Goal: Communication & Community: Ask a question

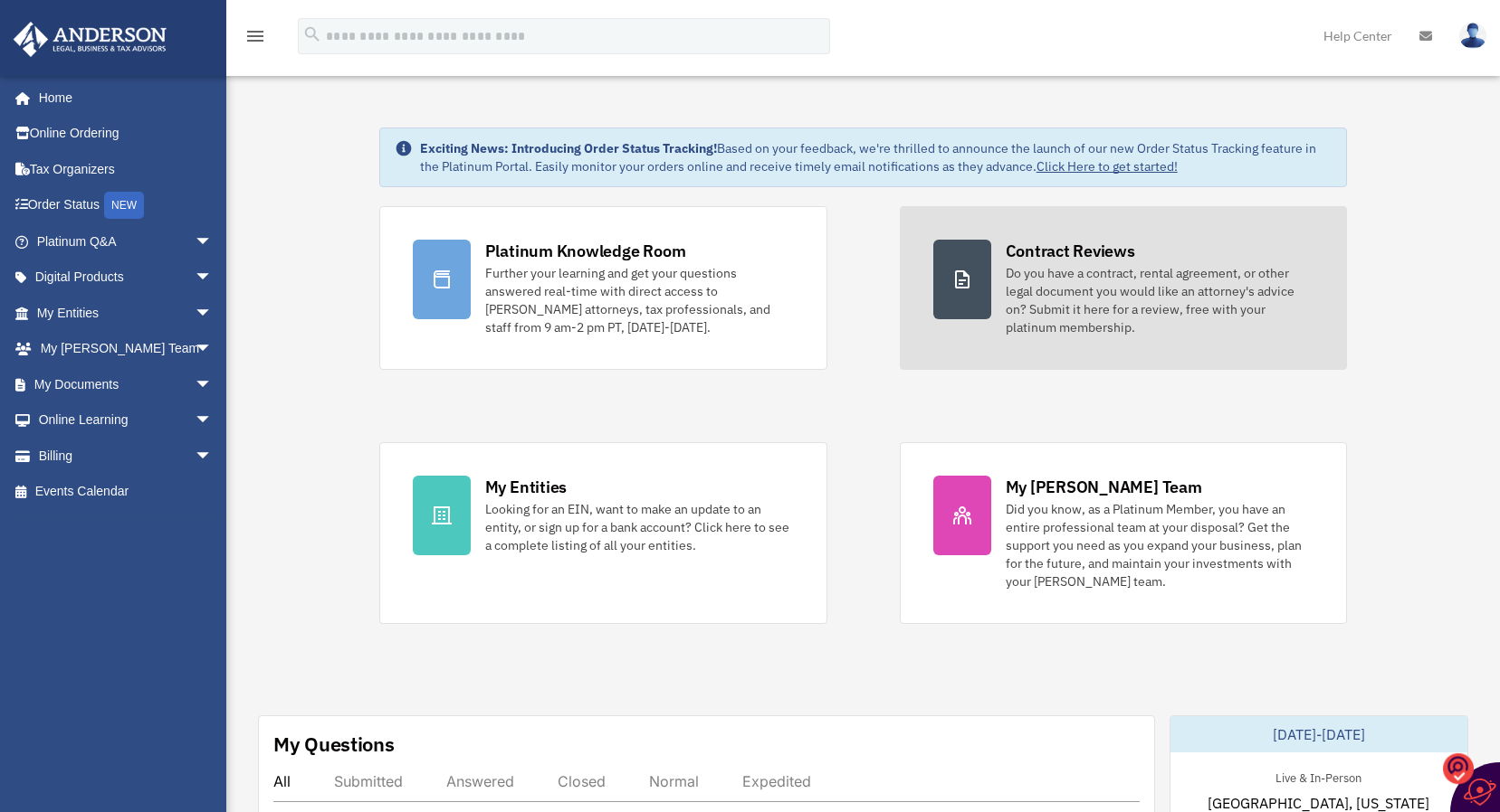
click at [1105, 283] on div "Do you have a contract, rental agreement, or other legal document you would lik…" at bounding box center [1160, 301] width 309 height 72
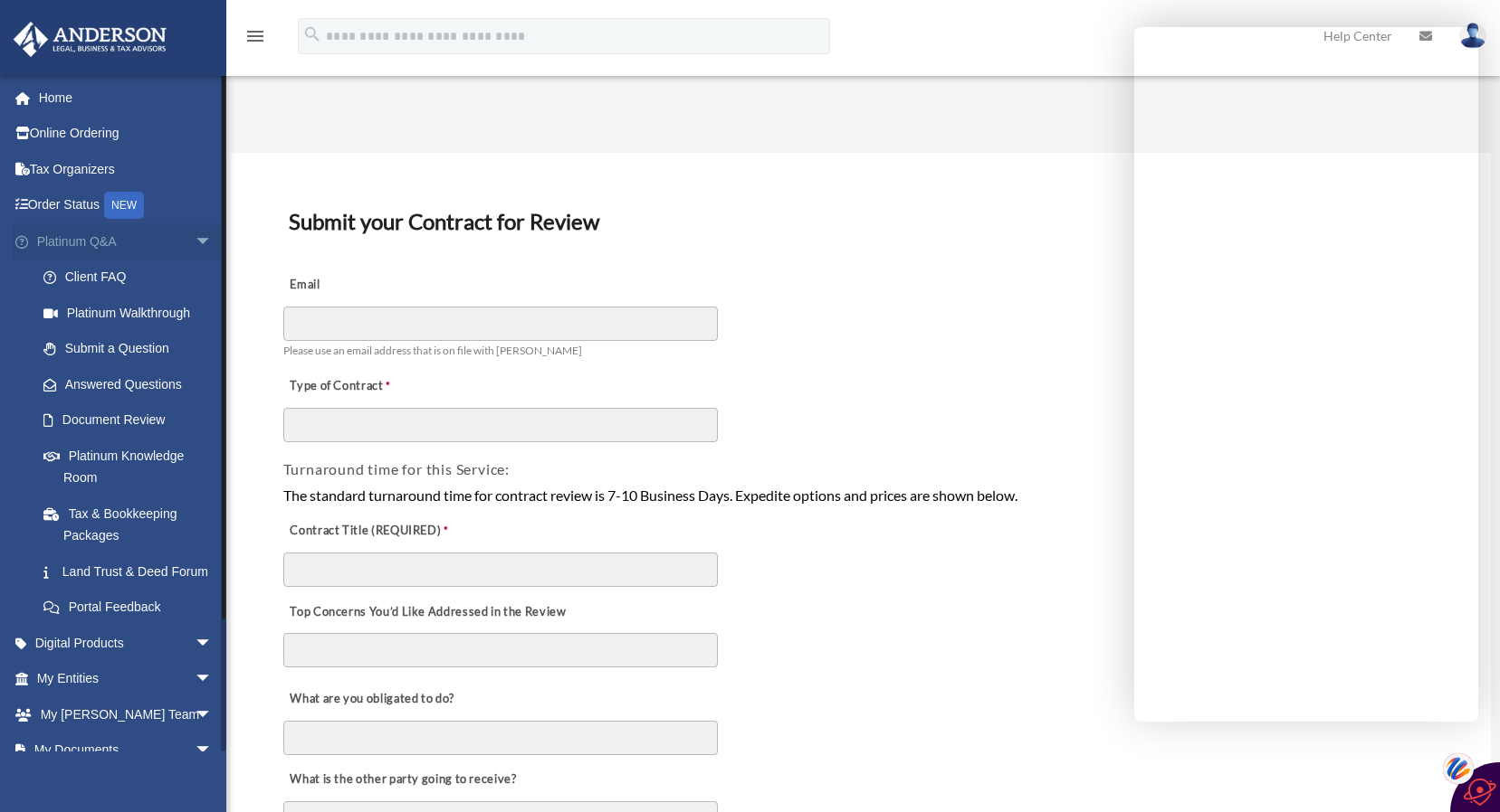
click at [194, 241] on span "arrow_drop_down" at bounding box center [212, 242] width 36 height 37
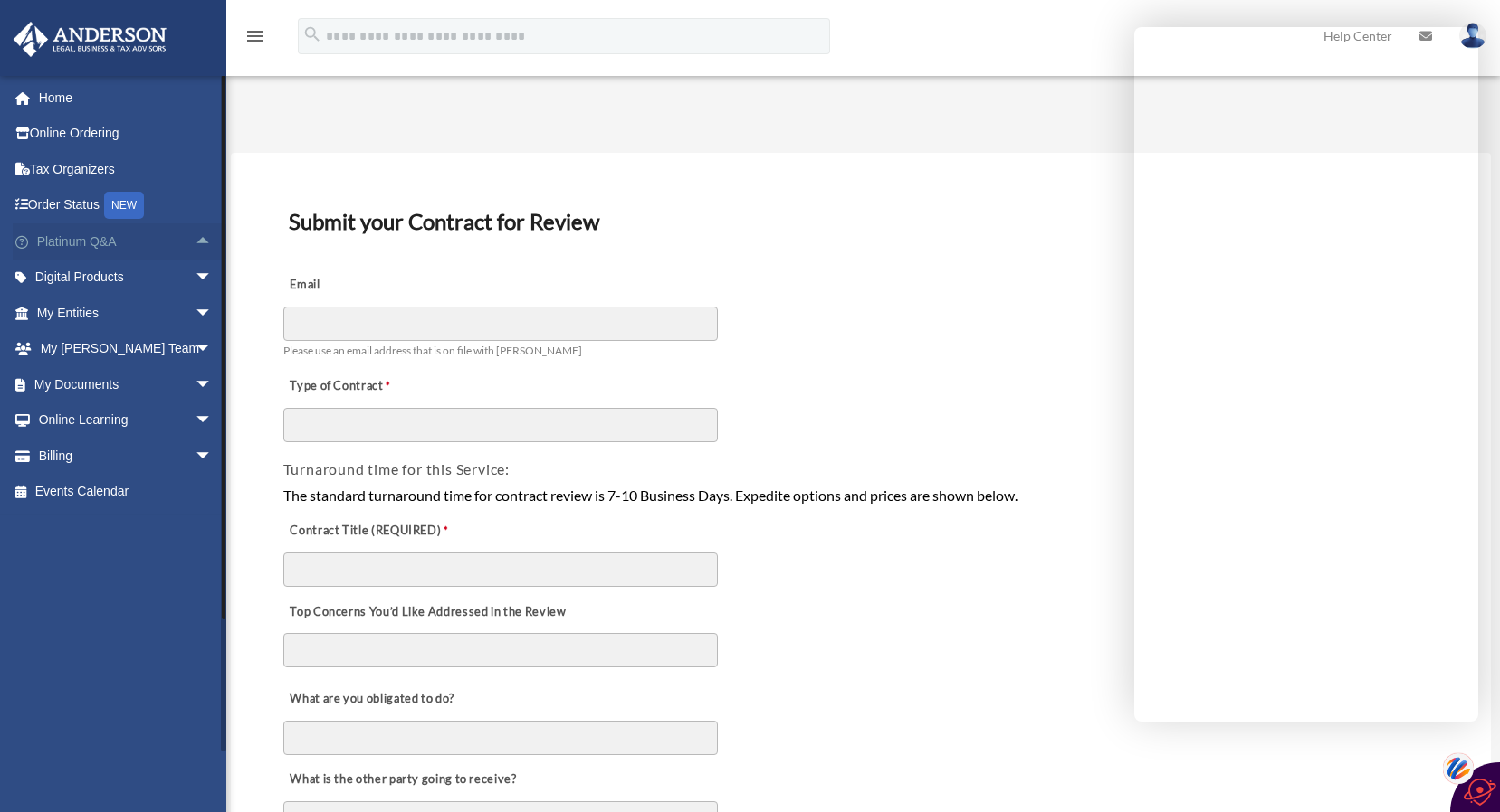
click at [194, 237] on span "arrow_drop_up" at bounding box center [212, 242] width 36 height 37
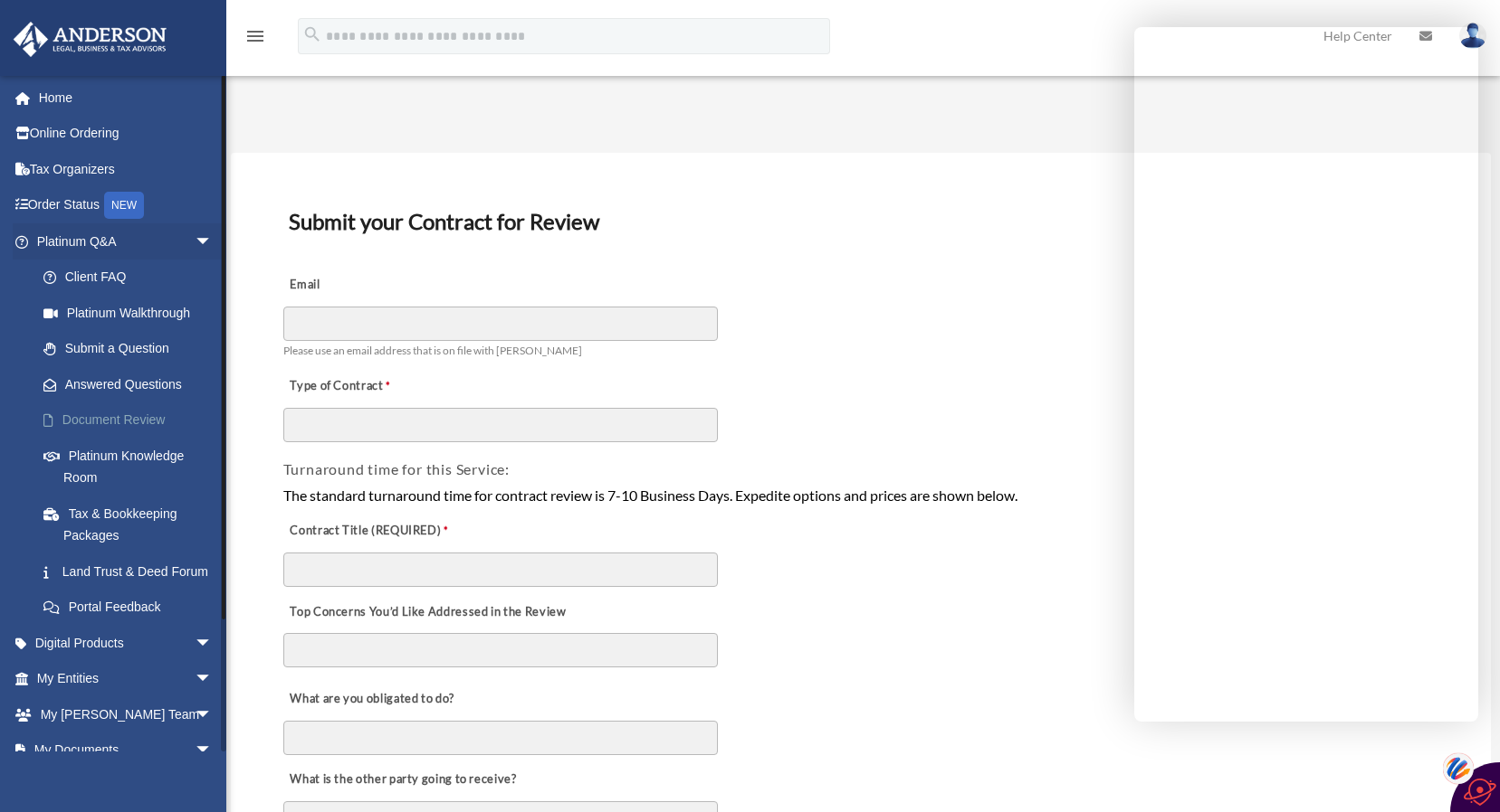
click at [134, 415] on link "Document Review" at bounding box center [133, 420] width 215 height 36
click at [1038, 669] on div "Top Concerns You’d Like Addressed in the Review" at bounding box center [860, 632] width 1159 height 88
click at [114, 385] on link "Answered Questions" at bounding box center [133, 384] width 215 height 36
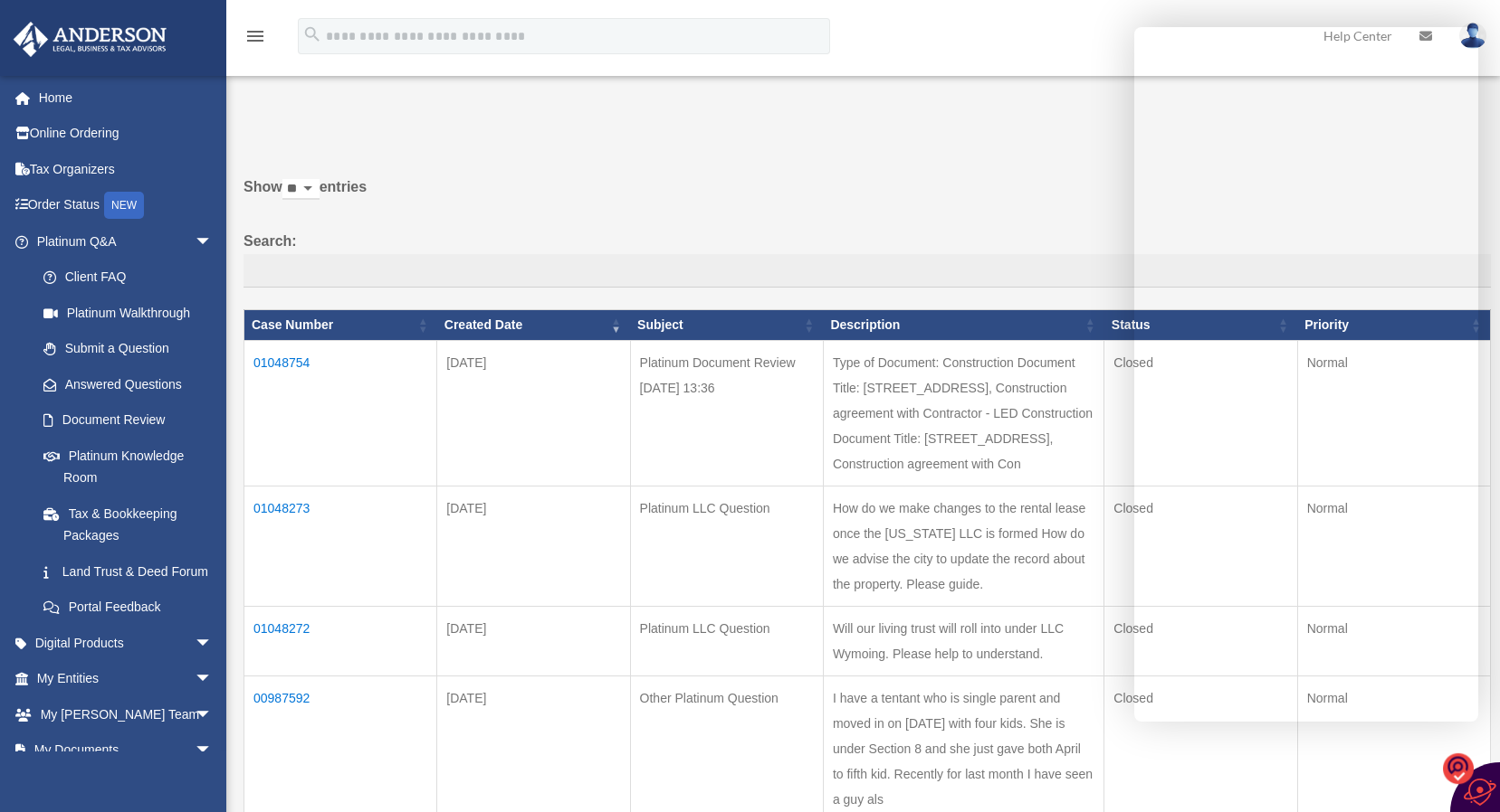
click at [561, 468] on td "Jul 20, 2025" at bounding box center [533, 413] width 192 height 145
click at [1107, 424] on td "Closed" at bounding box center [1200, 413] width 192 height 145
click at [295, 357] on td "01048754" at bounding box center [340, 413] width 192 height 145
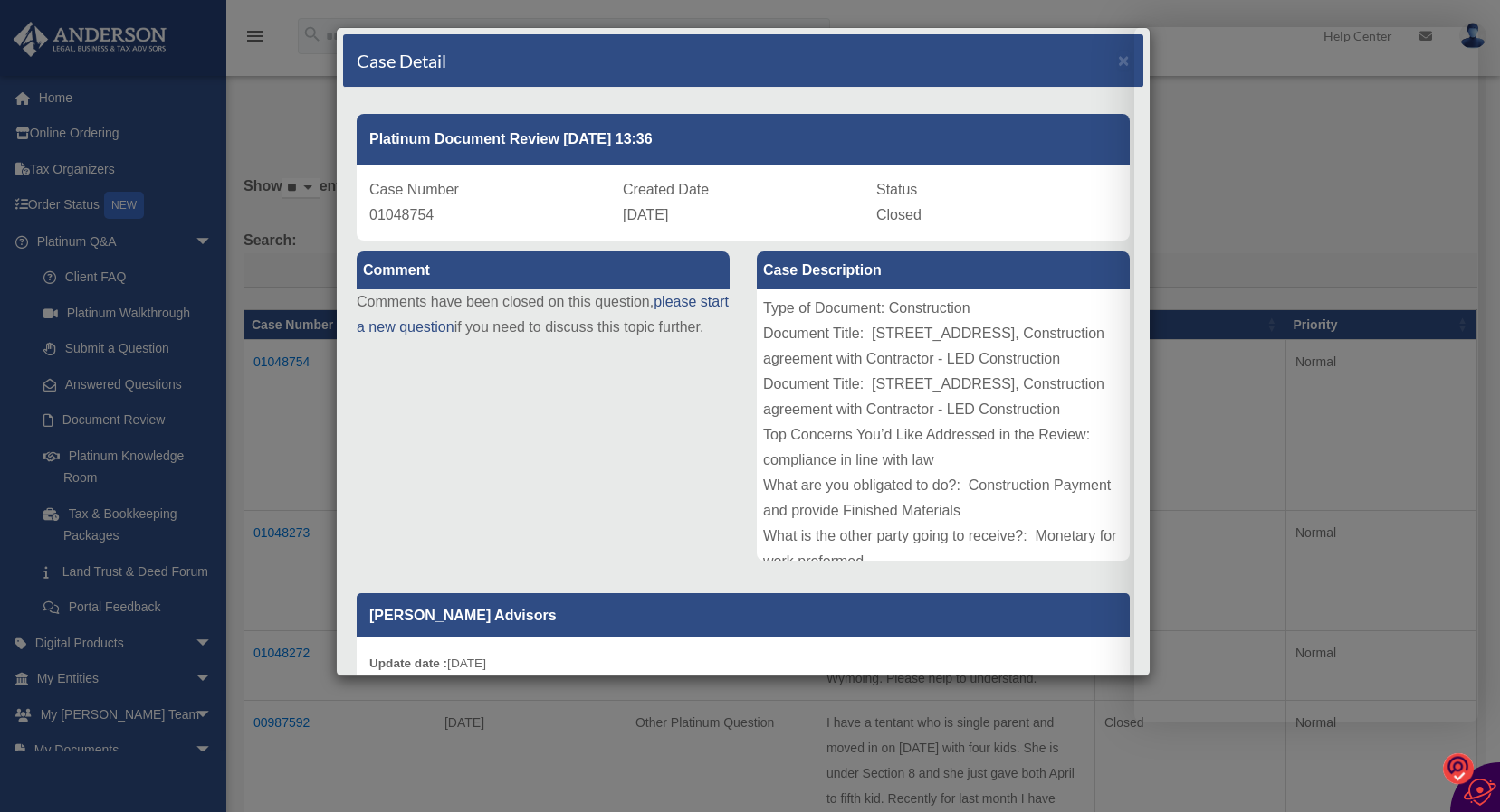
drag, startPoint x: 819, startPoint y: 65, endPoint x: 637, endPoint y: 66, distance: 182.0
click at [637, 66] on div "Case Detail ×" at bounding box center [742, 61] width 800 height 54
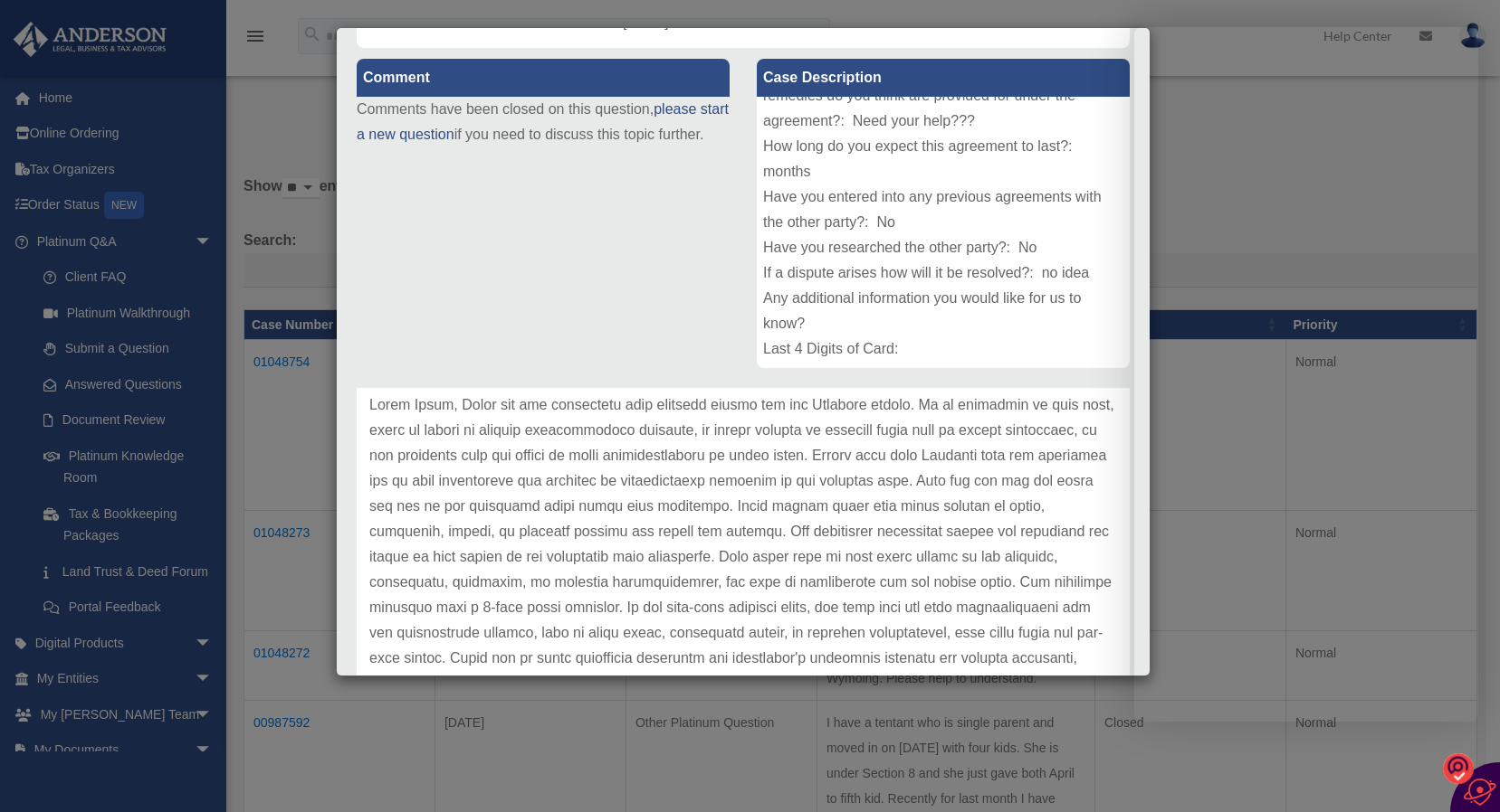
scroll to position [84, 0]
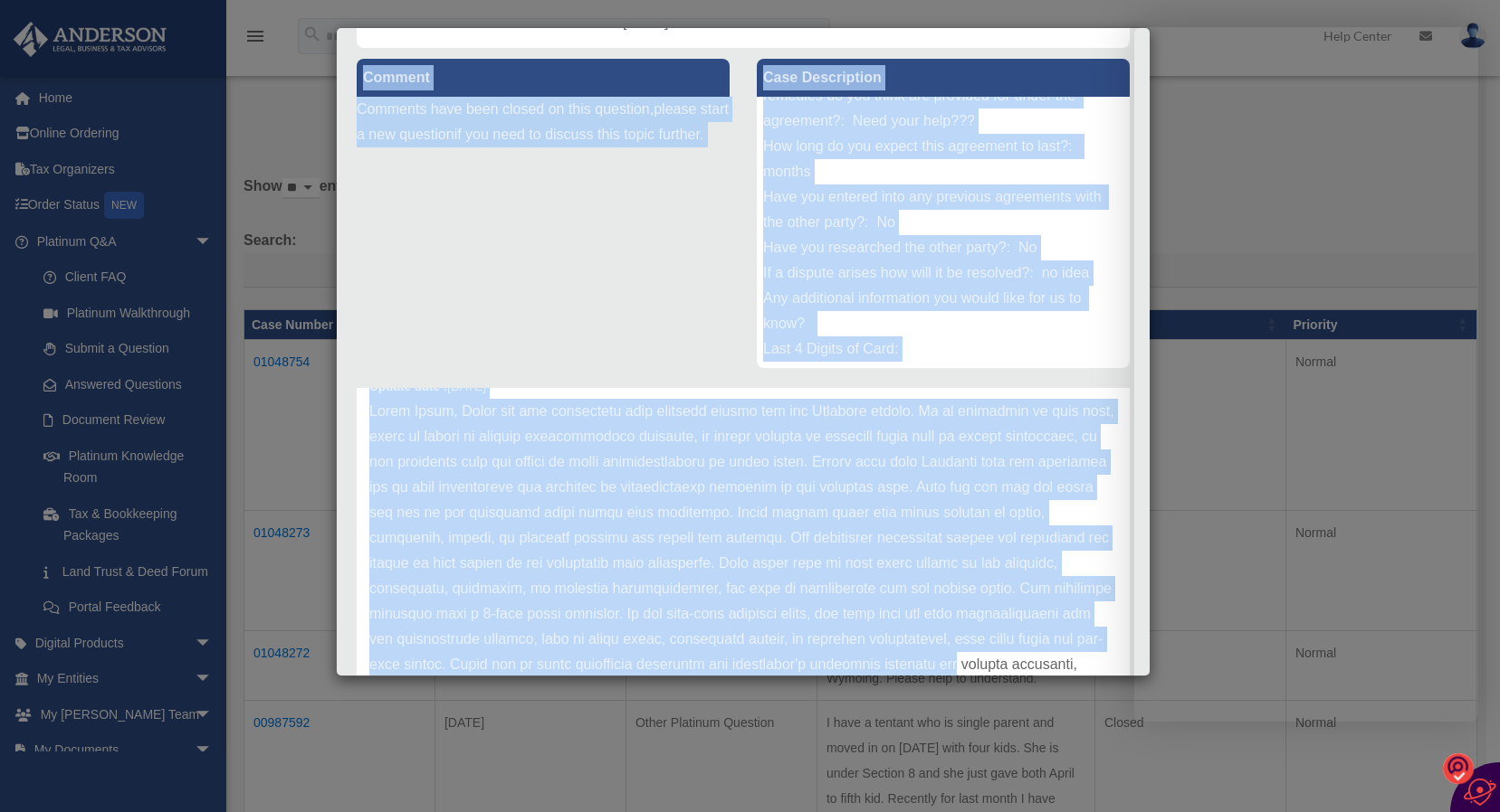
drag, startPoint x: 1105, startPoint y: 672, endPoint x: 1109, endPoint y: 731, distance: 59.1
click at [1109, 731] on div "Case Detail × Platinum Document Review 07/20/2025 13:36 Case Number 01048754 Cr…" at bounding box center [750, 406] width 1500 height 812
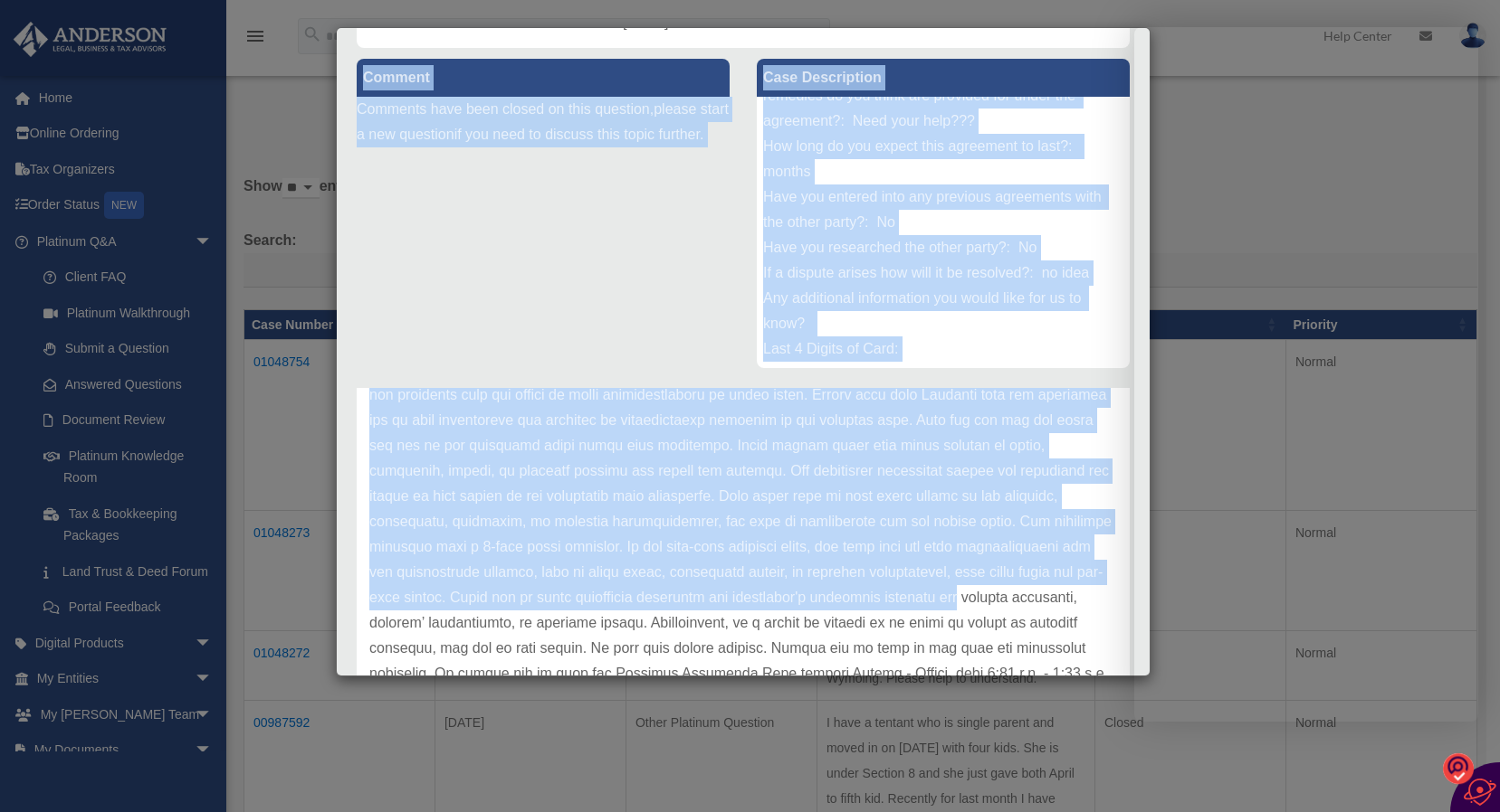
scroll to position [290, 0]
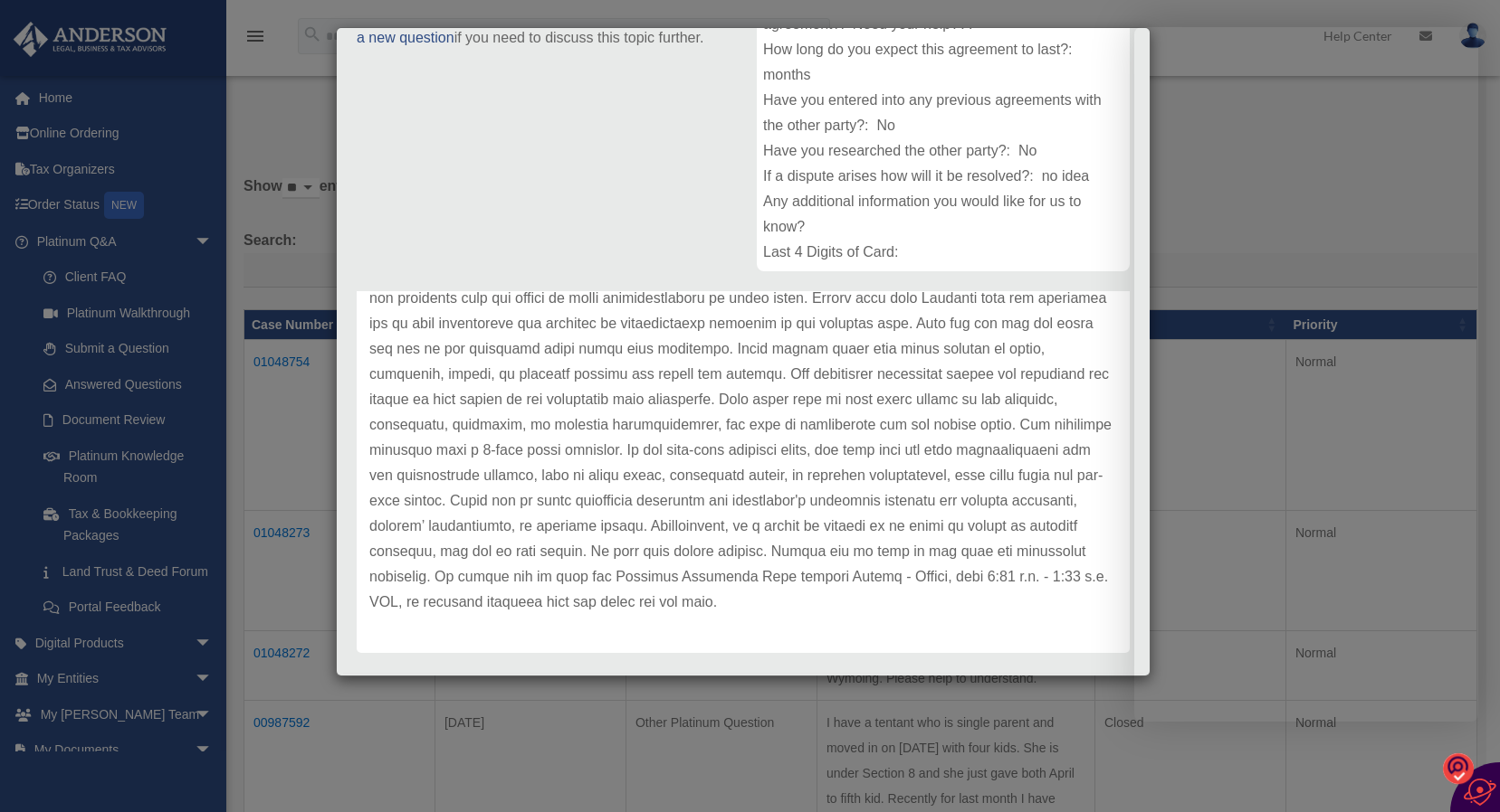
click at [1089, 538] on p at bounding box center [743, 425] width 748 height 380
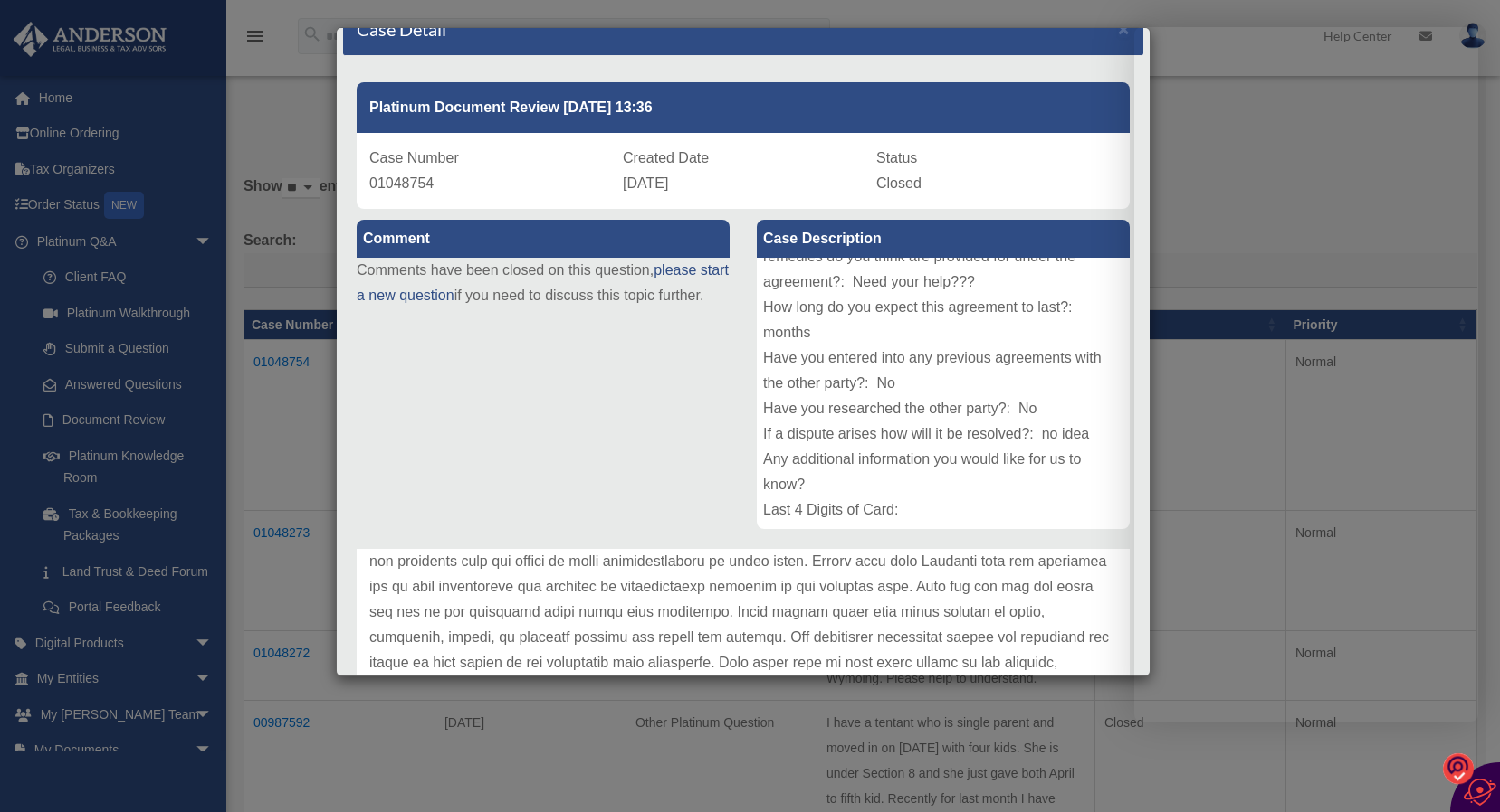
scroll to position [151, 0]
drag, startPoint x: 1080, startPoint y: 673, endPoint x: 1085, endPoint y: 821, distance: 148.1
click at [1085, 811] on html "X Get a chance to win 6 months of Platinum for free just by filling out this su…" at bounding box center [750, 671] width 1500 height 1344
drag, startPoint x: 1085, startPoint y: 821, endPoint x: 989, endPoint y: 617, distance: 225.5
click at [989, 617] on p at bounding box center [743, 682] width 748 height 380
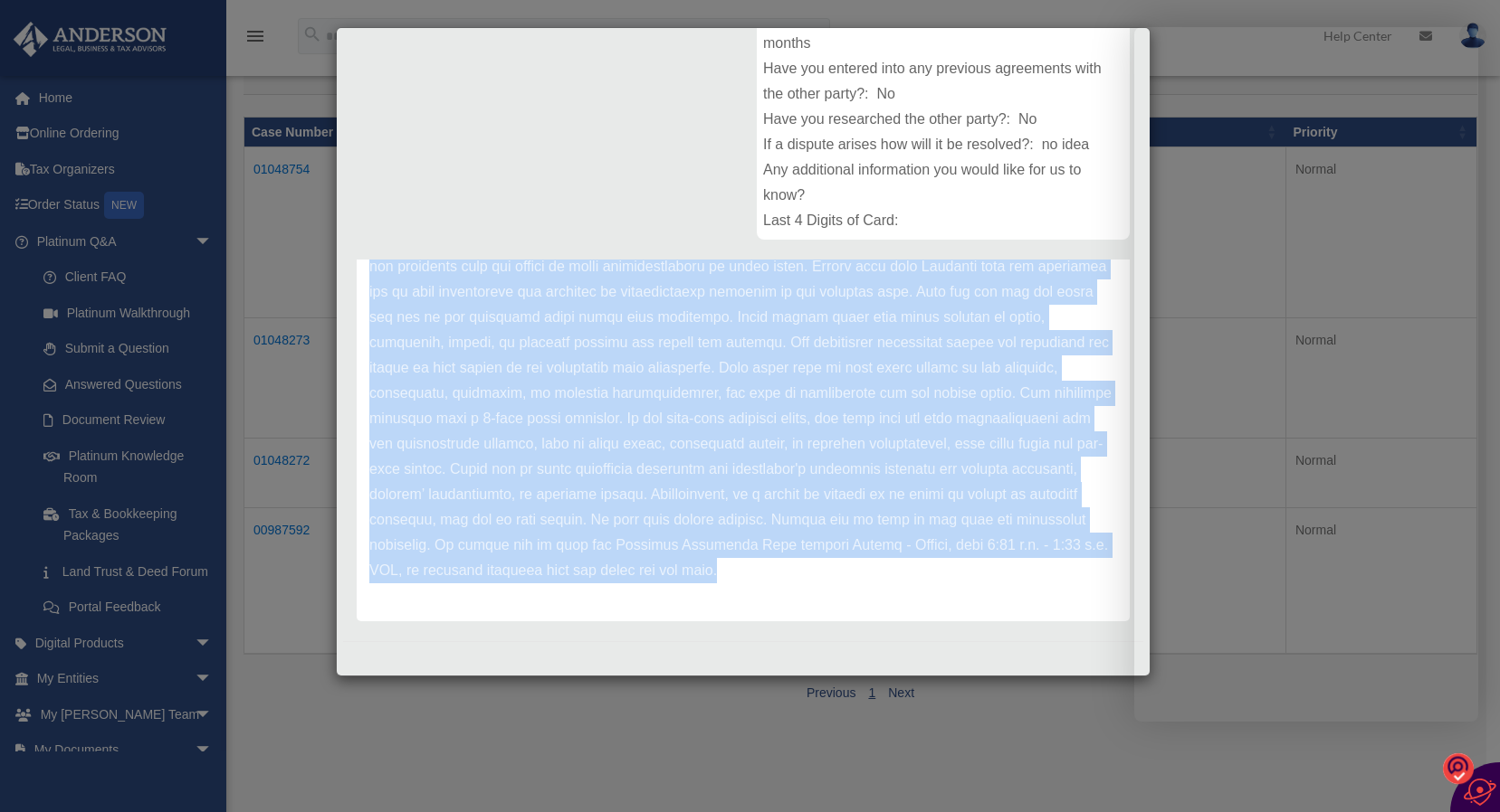
drag, startPoint x: 377, startPoint y: 340, endPoint x: 1032, endPoint y: 619, distance: 711.9
click at [1032, 619] on div "Update date : 07-21-2025" at bounding box center [743, 393] width 773 height 456
copy div "pdate date : 07-21-2025 Hello Suman, Thank you for submitting your document rev…"
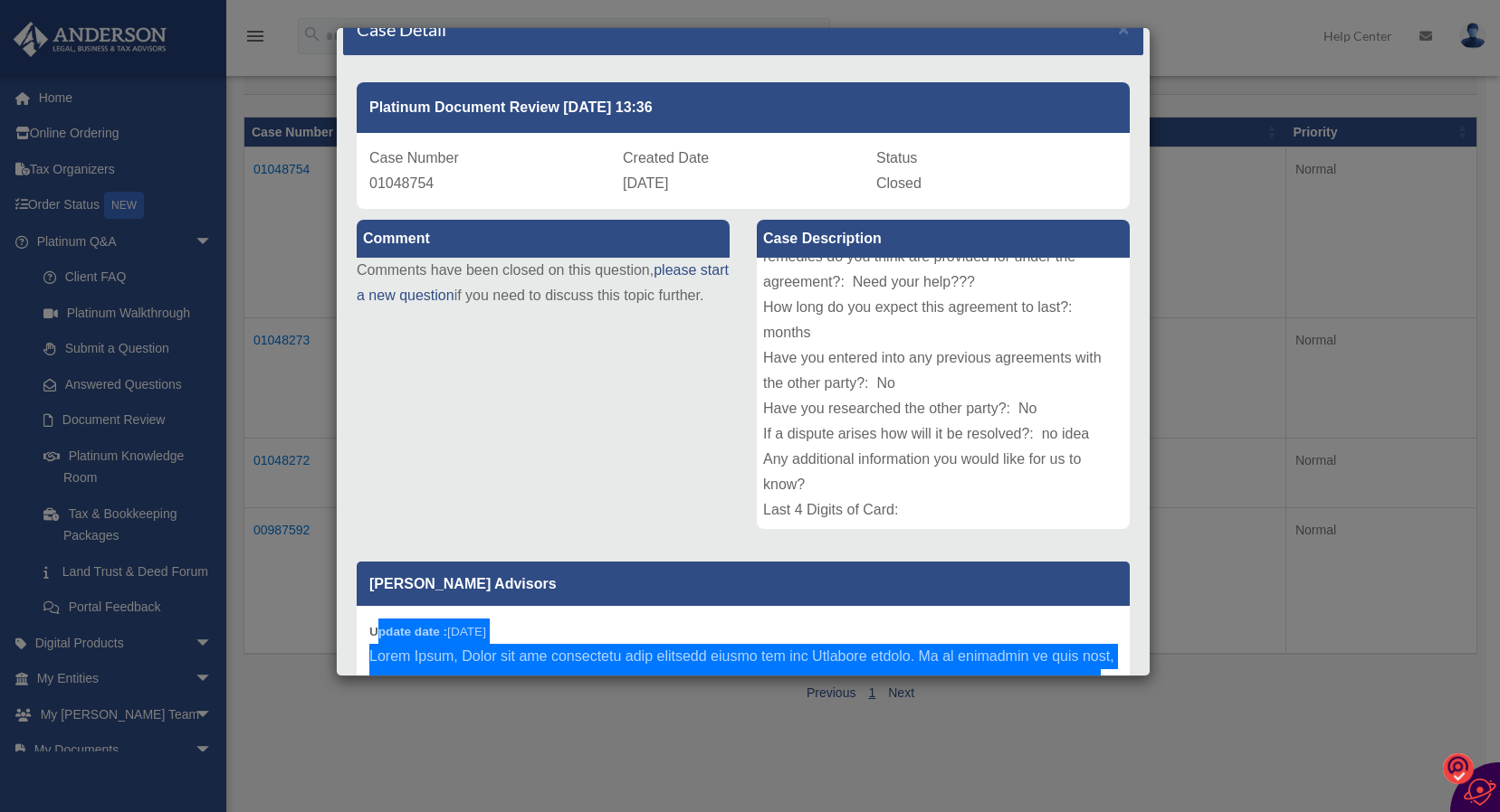
scroll to position [0, 0]
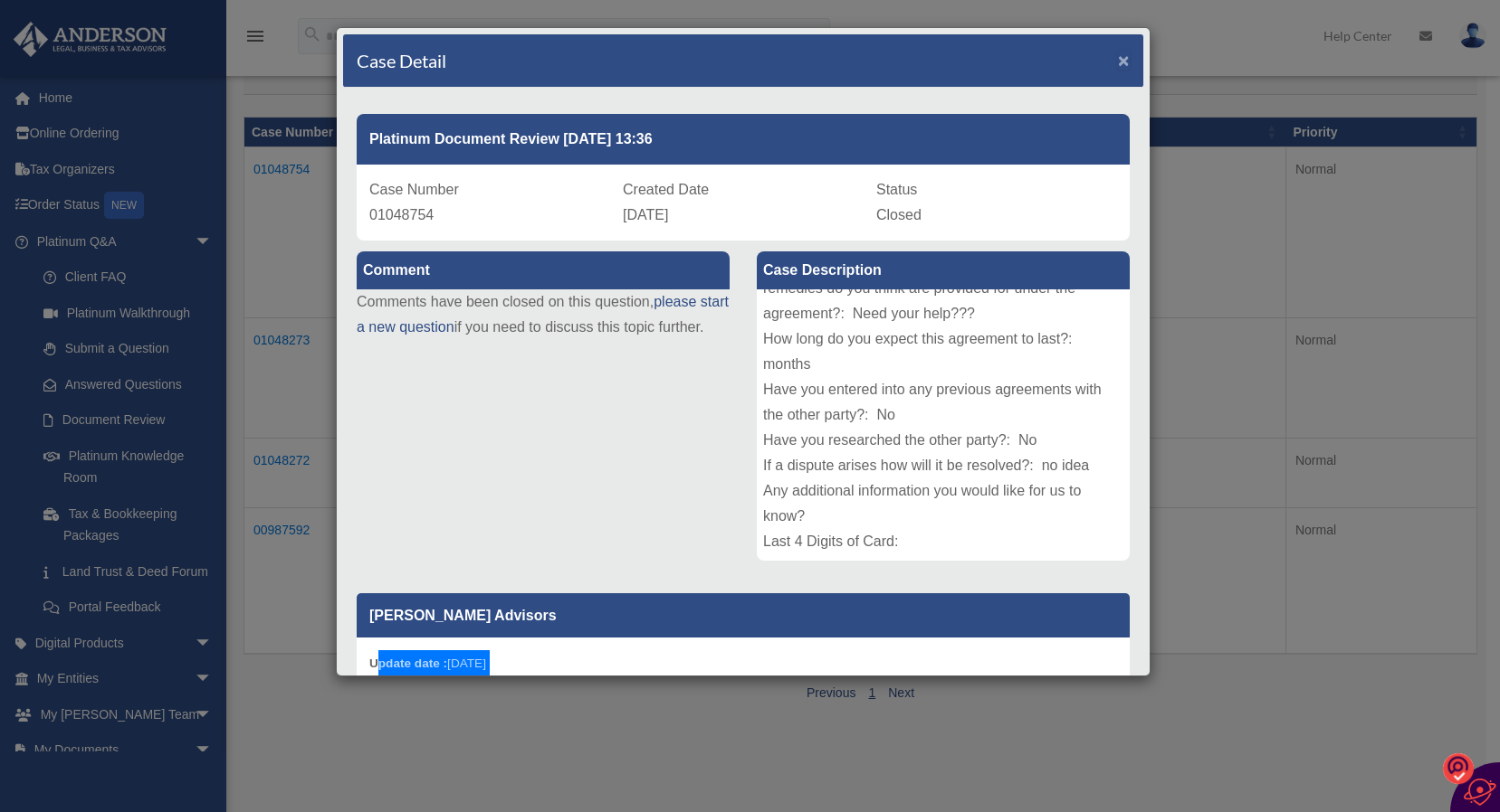
click at [1118, 61] on span "×" at bounding box center [1124, 60] width 12 height 20
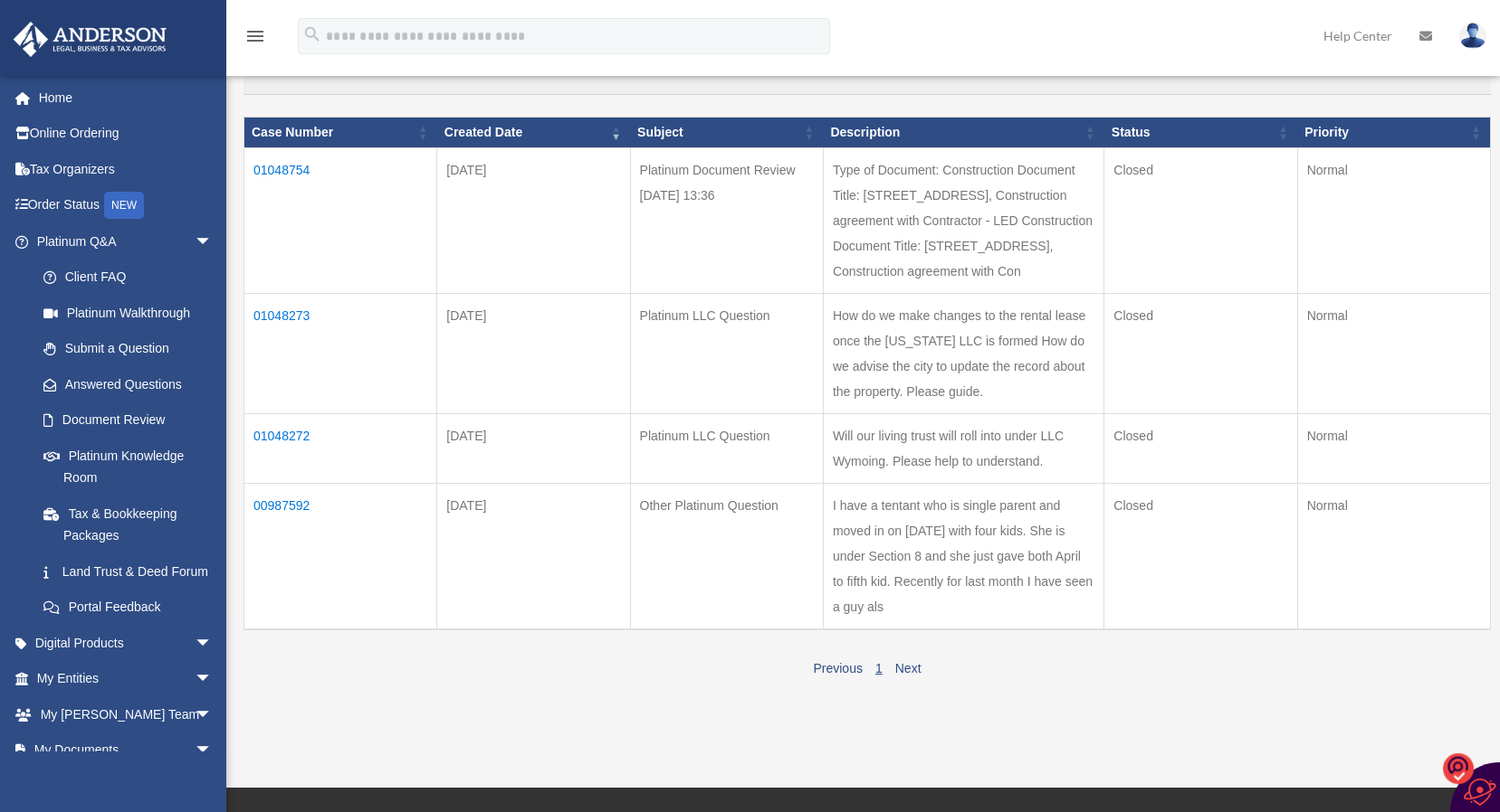
click at [260, 367] on td "01048273" at bounding box center [340, 353] width 192 height 120
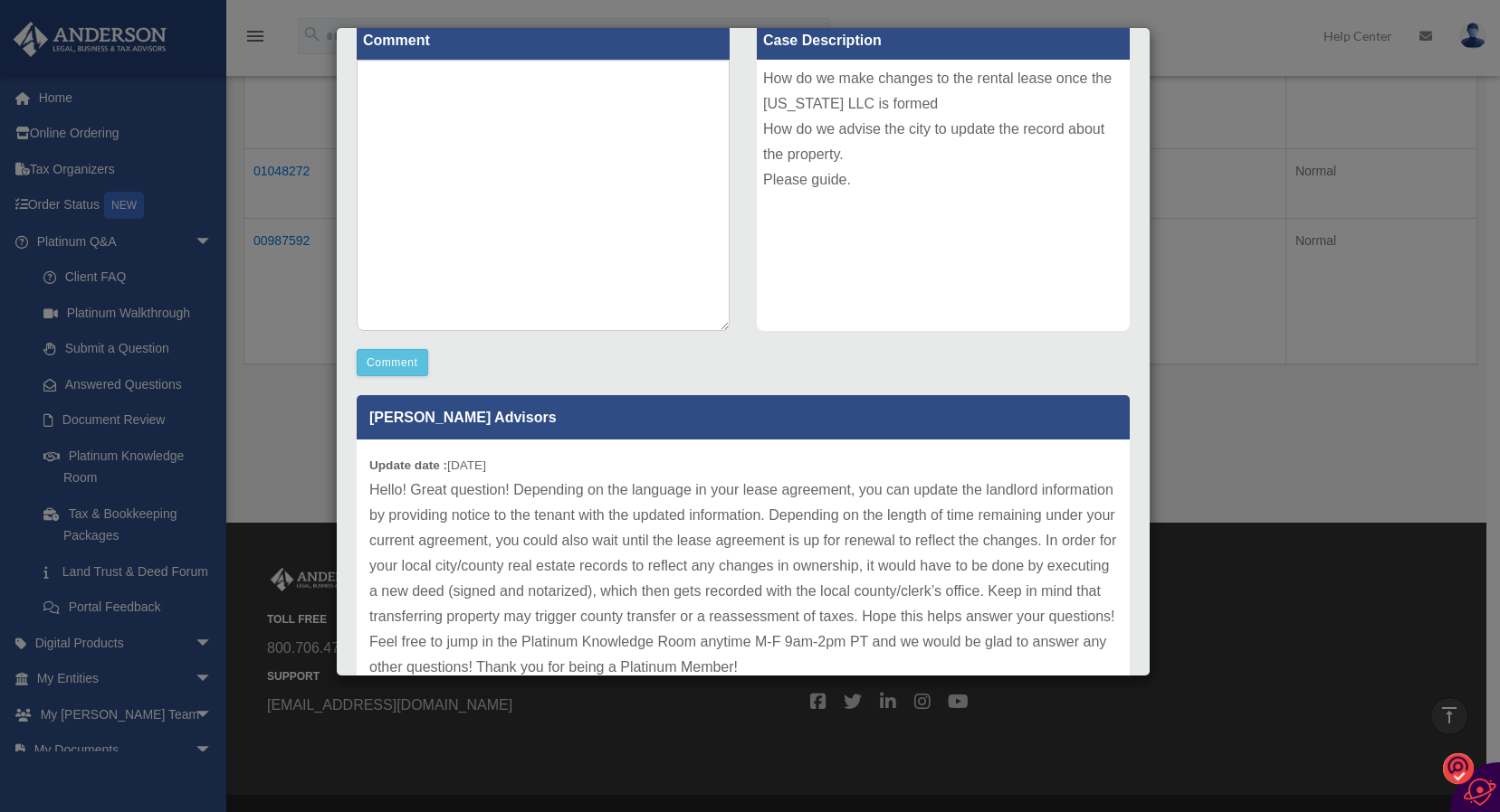
scroll to position [327, 0]
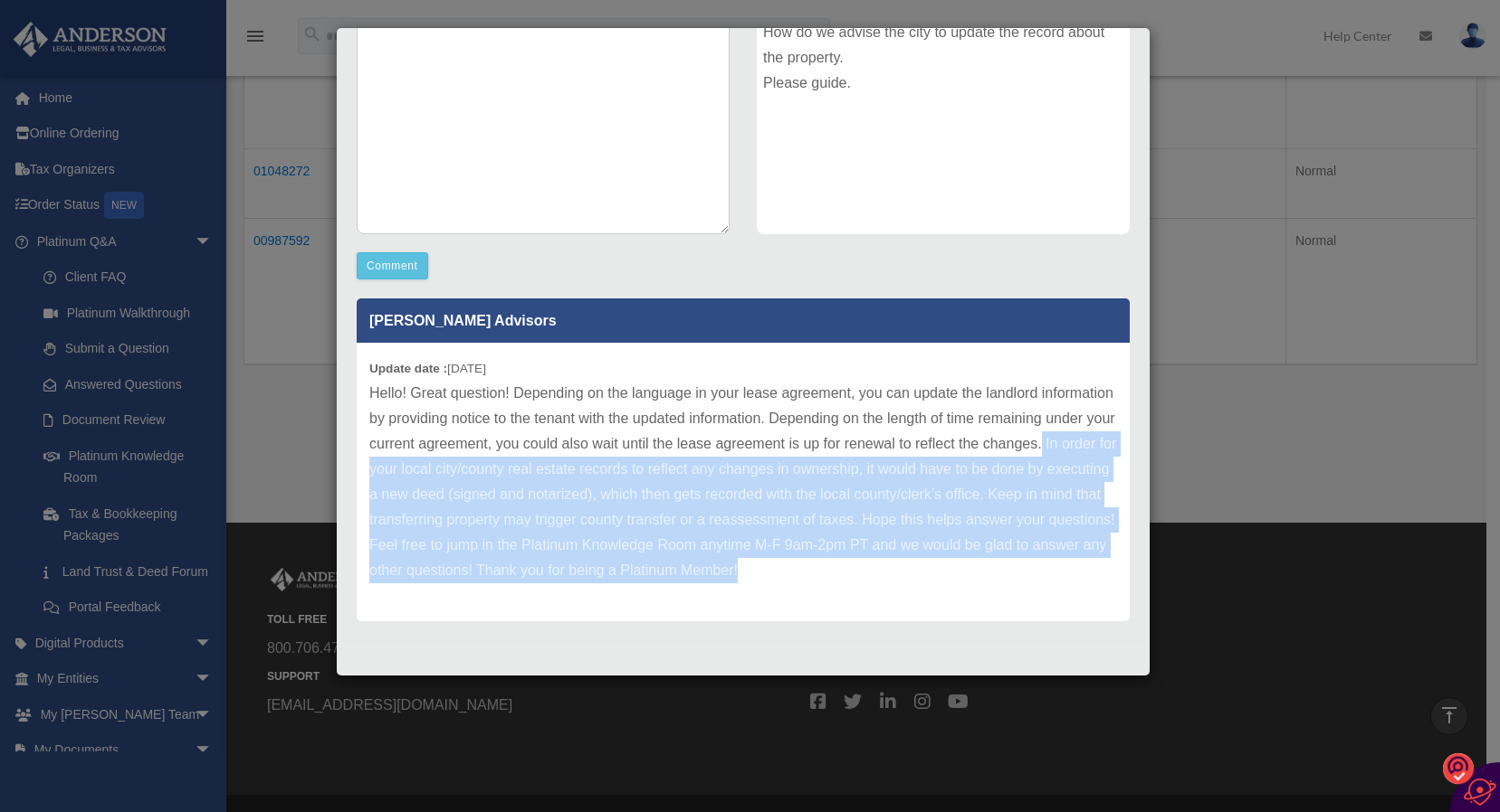
drag, startPoint x: 452, startPoint y: 468, endPoint x: 1097, endPoint y: 563, distance: 652.0
click at [1097, 563] on p "Hello! Great question! Depending on the language in your lease agreement, you c…" at bounding box center [743, 482] width 748 height 203
drag, startPoint x: 1096, startPoint y: 563, endPoint x: 899, endPoint y: 522, distance: 201.2
copy p "In order for your local city/county real estate records to reflect any changes …"
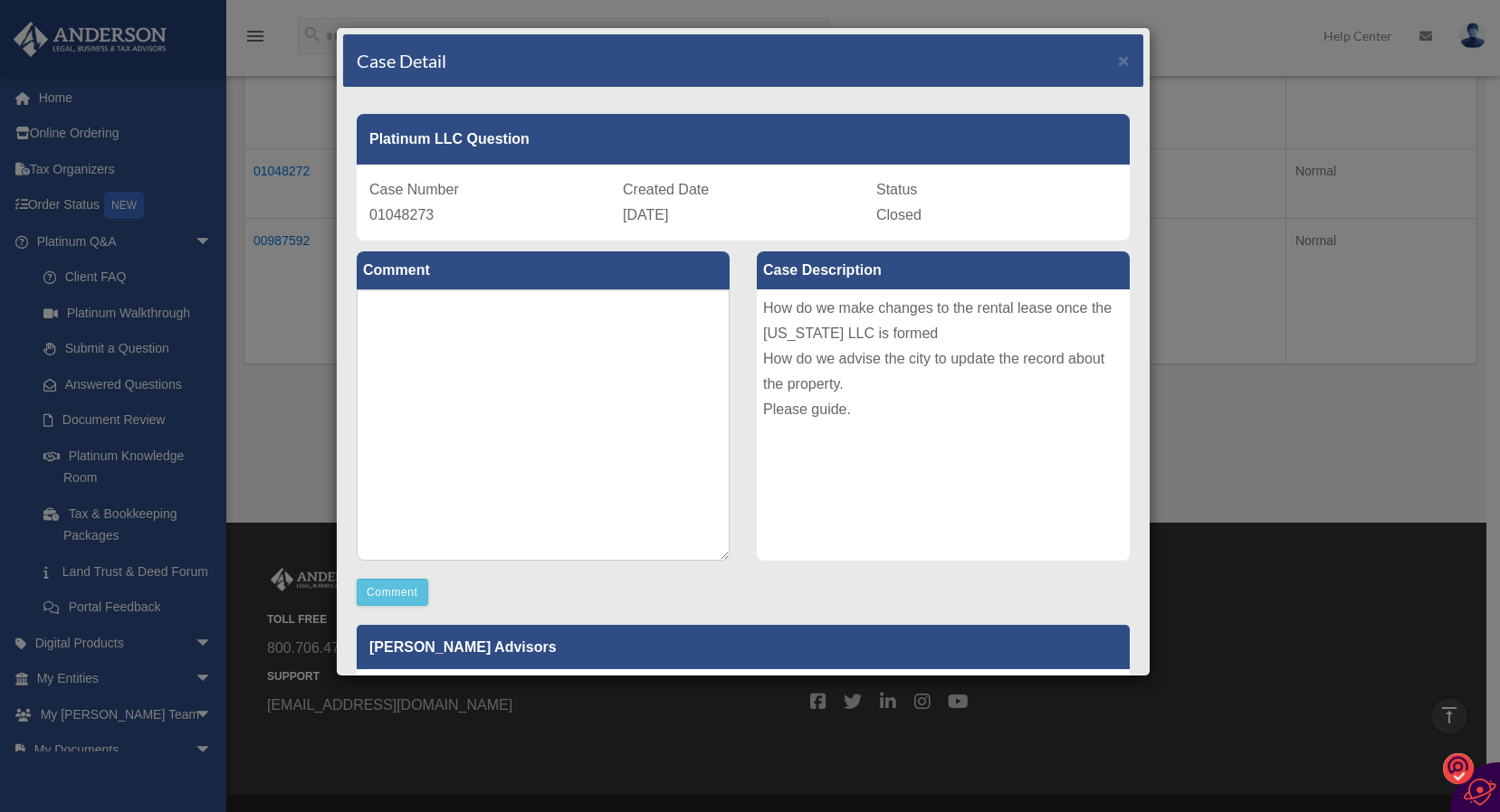
scroll to position [97, 0]
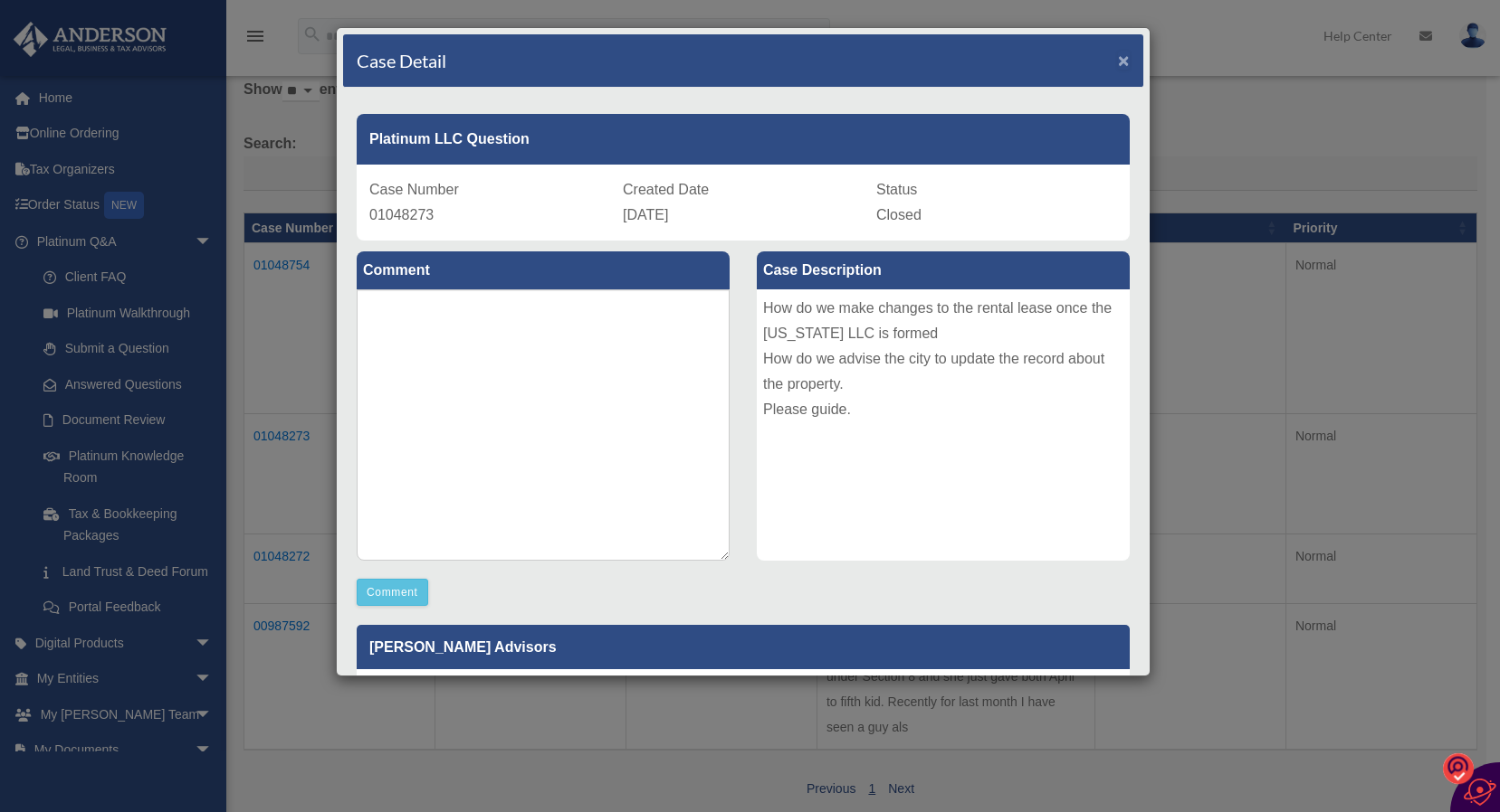
click at [1118, 57] on span "×" at bounding box center [1124, 60] width 12 height 20
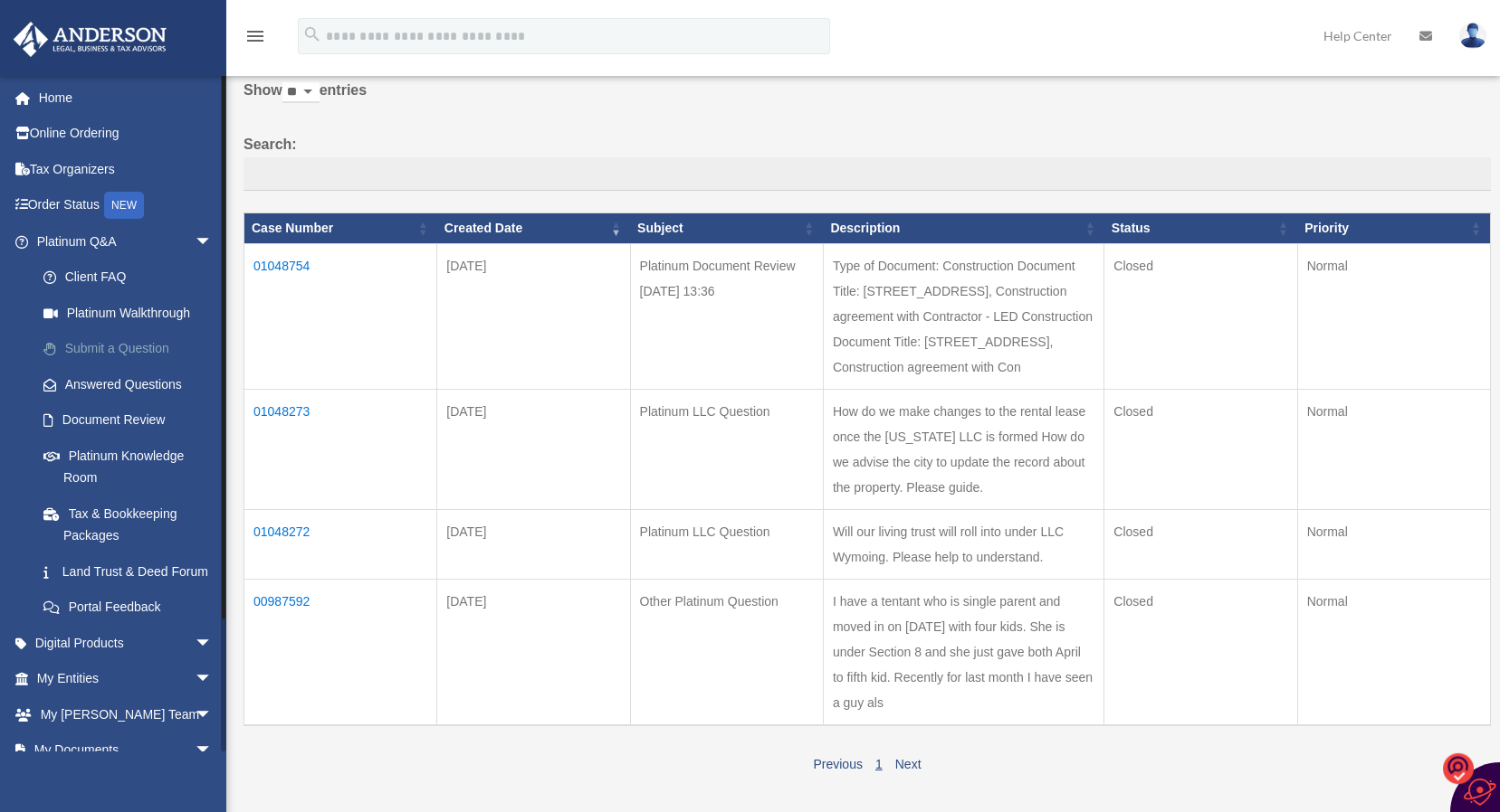
click at [111, 352] on link "Submit a Question" at bounding box center [133, 348] width 215 height 36
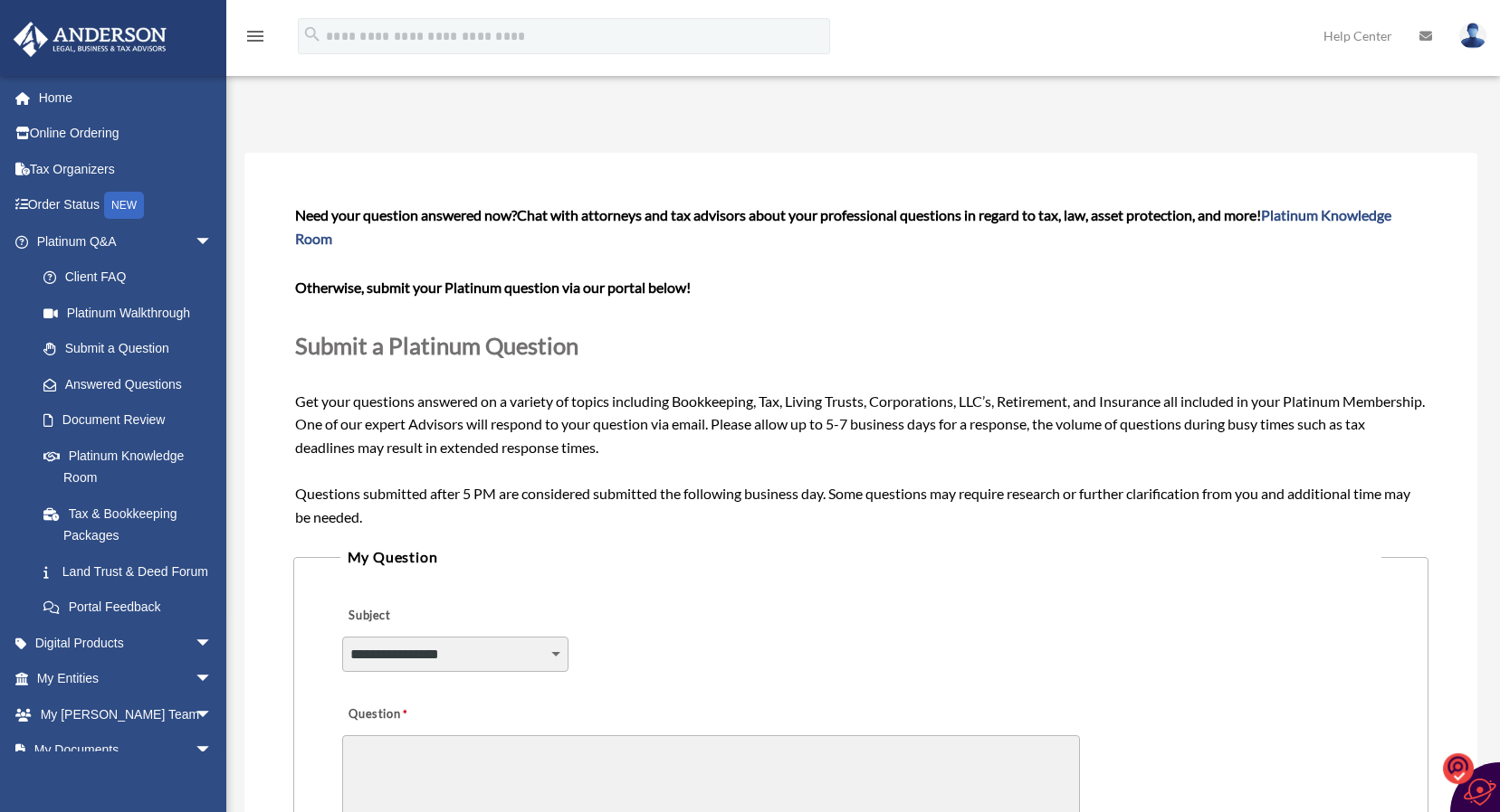
click at [563, 655] on select "**********" at bounding box center [455, 653] width 227 height 34
click at [554, 651] on select "**********" at bounding box center [455, 653] width 227 height 34
select select "******"
click at [342, 636] on select "**********" at bounding box center [455, 653] width 227 height 34
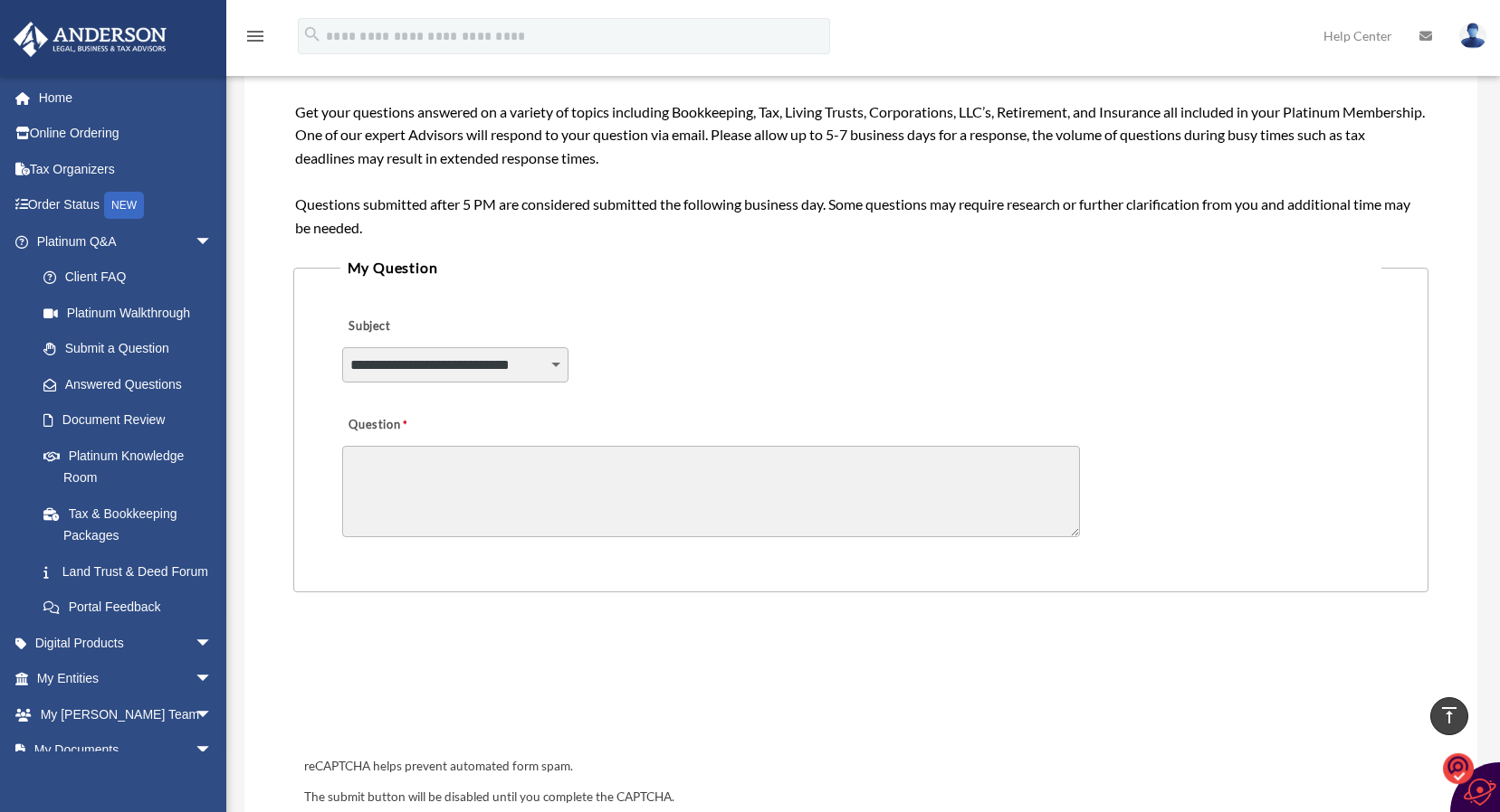
click at [358, 464] on textarea "Question" at bounding box center [710, 492] width 737 height 92
paste textarea "**********"
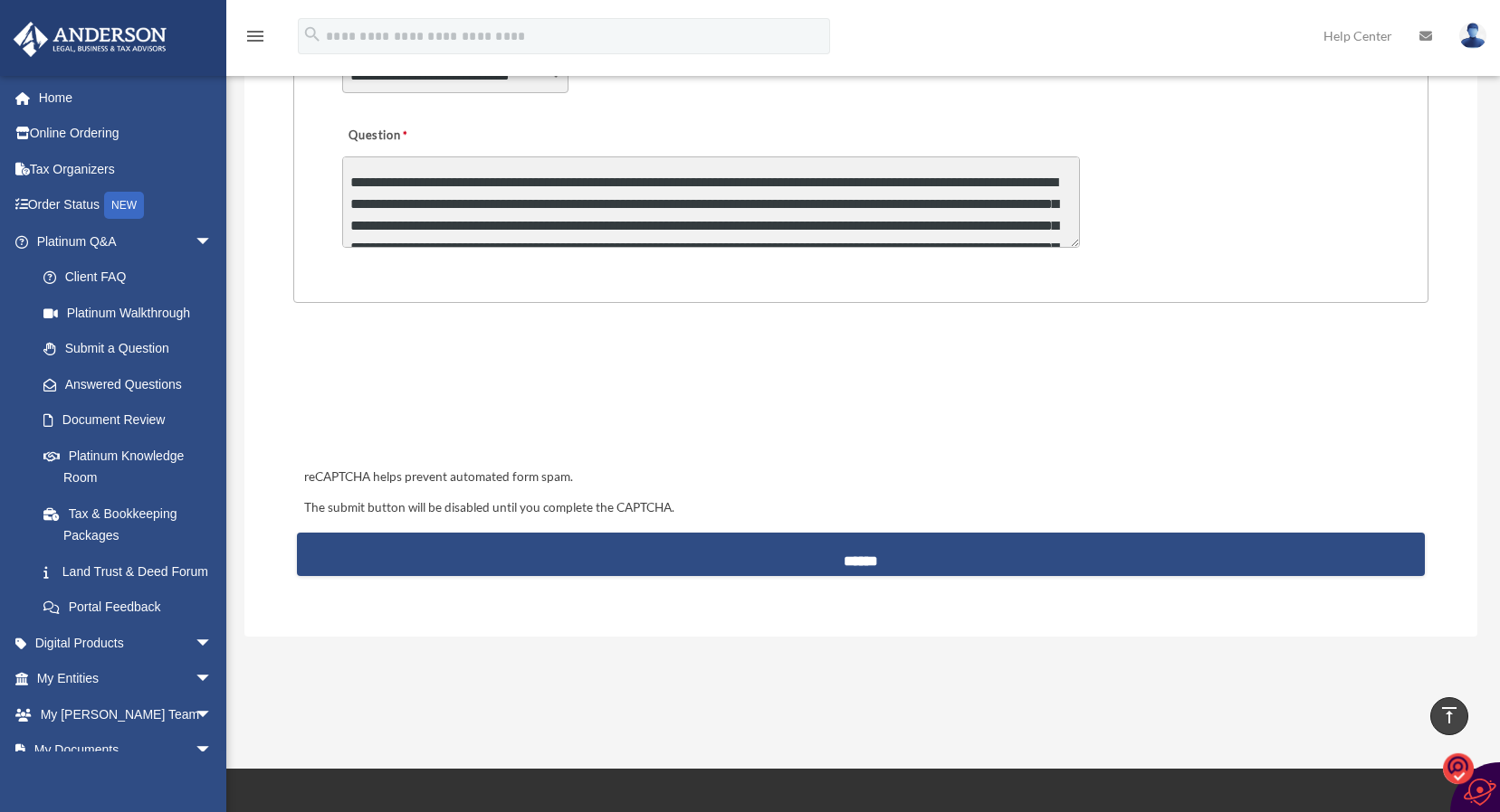
scroll to position [77, 0]
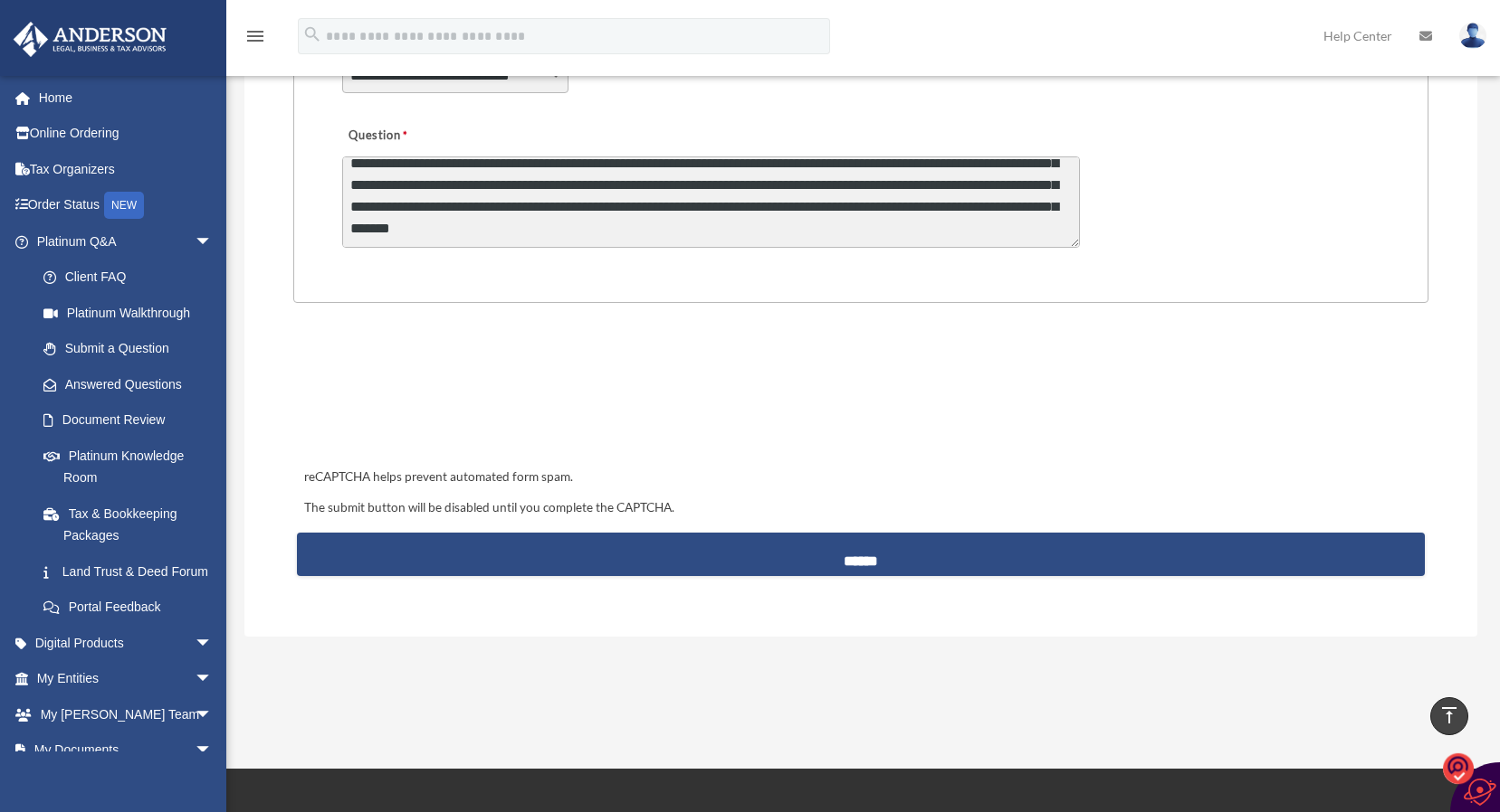
click at [927, 236] on textarea "**********" at bounding box center [710, 202] width 737 height 92
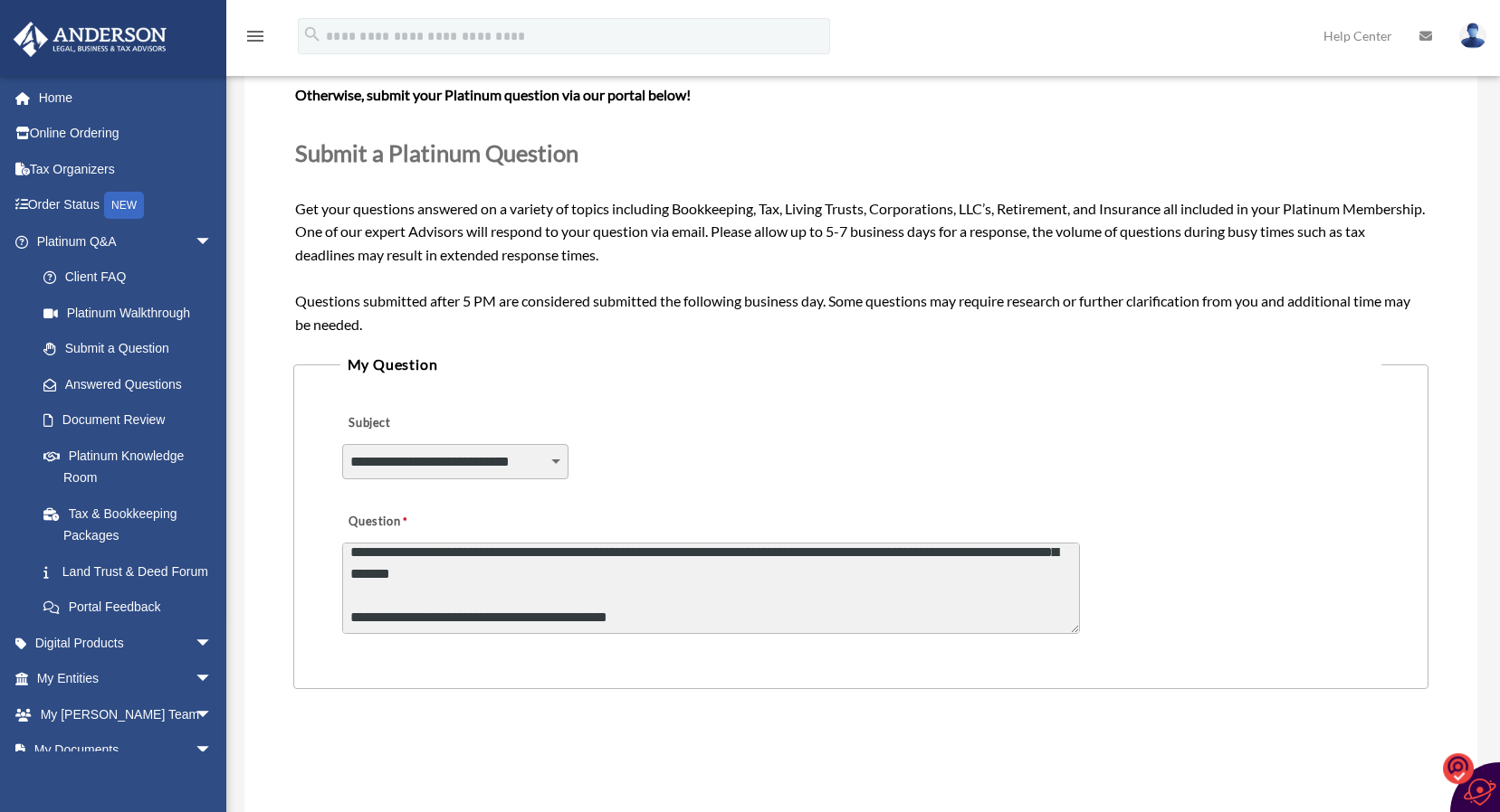
scroll to position [164, 0]
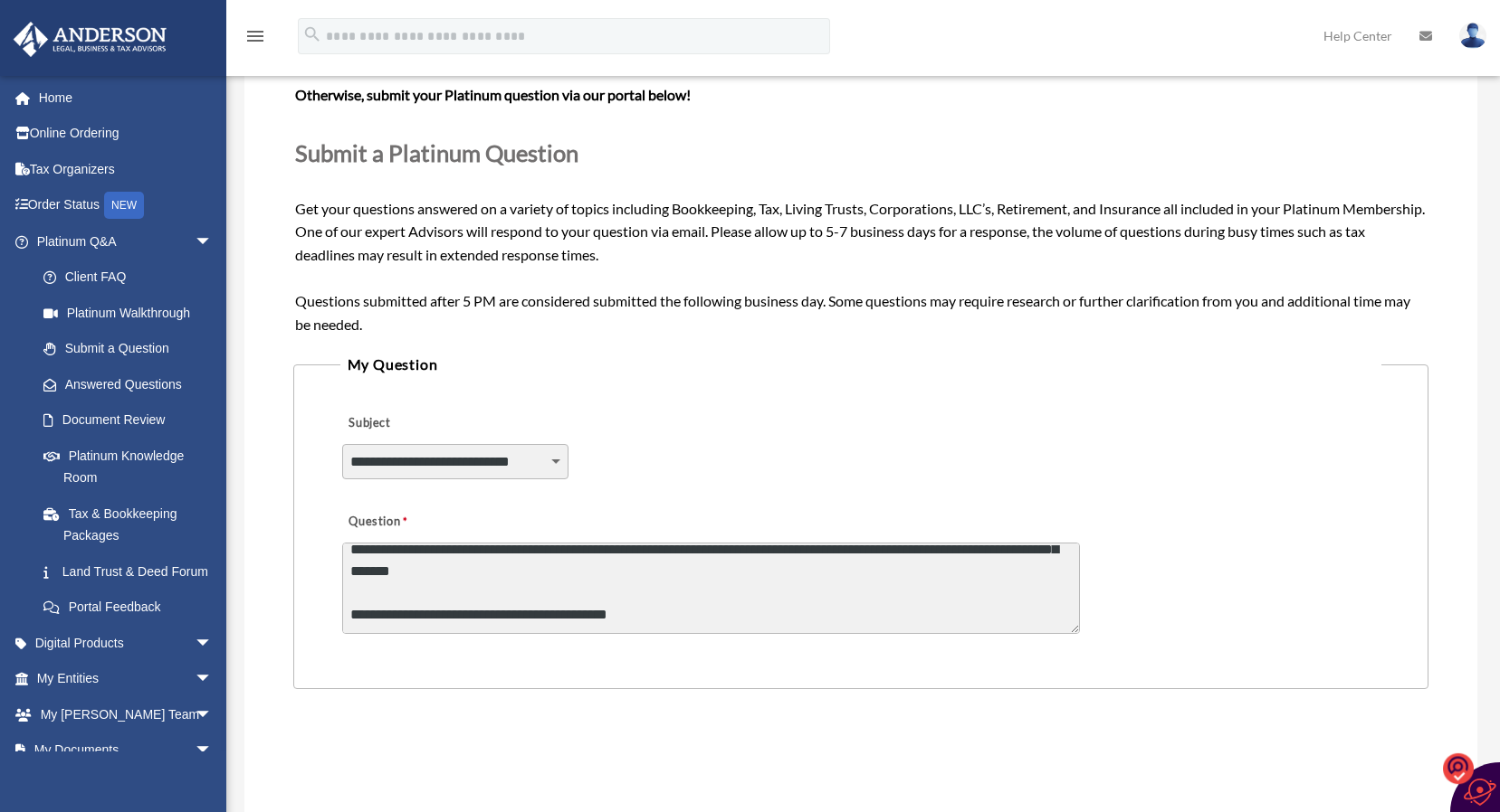
click at [650, 577] on textarea "**********" at bounding box center [710, 589] width 737 height 92
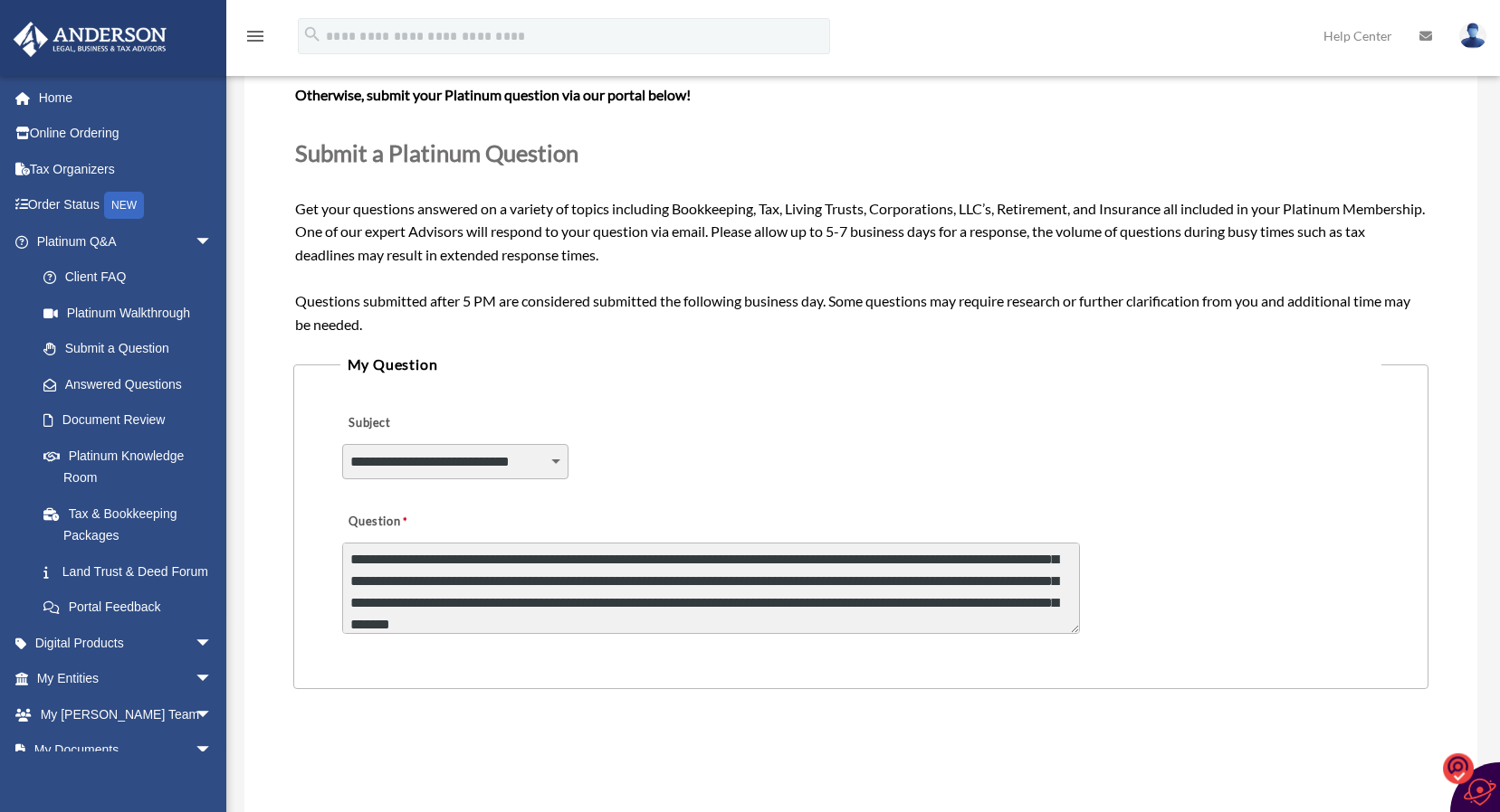
scroll to position [185, 0]
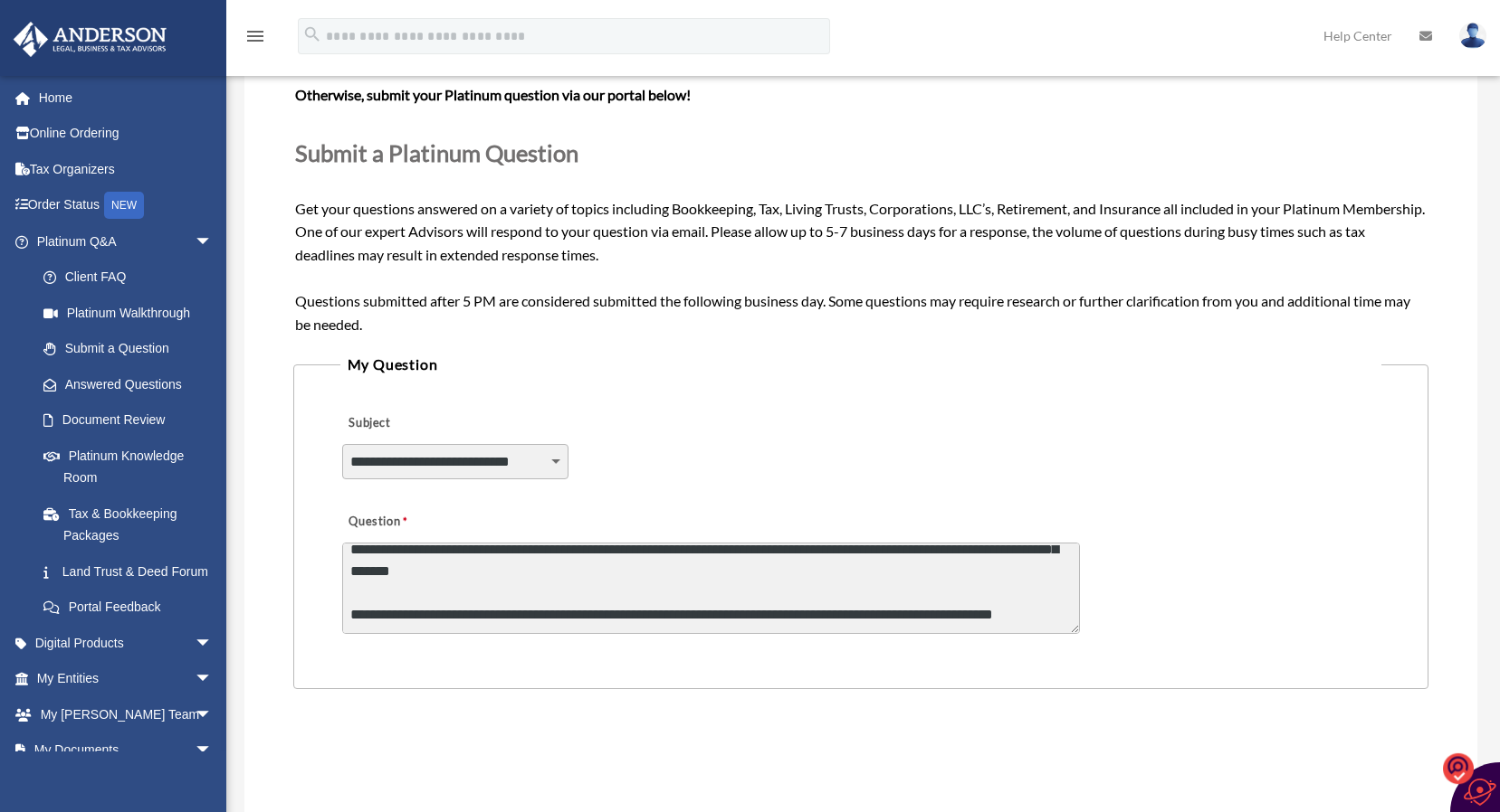
click at [374, 573] on textarea "**********" at bounding box center [710, 589] width 737 height 92
click at [447, 585] on textarea "**********" at bounding box center [710, 589] width 737 height 92
click at [396, 577] on textarea "**********" at bounding box center [710, 589] width 737 height 92
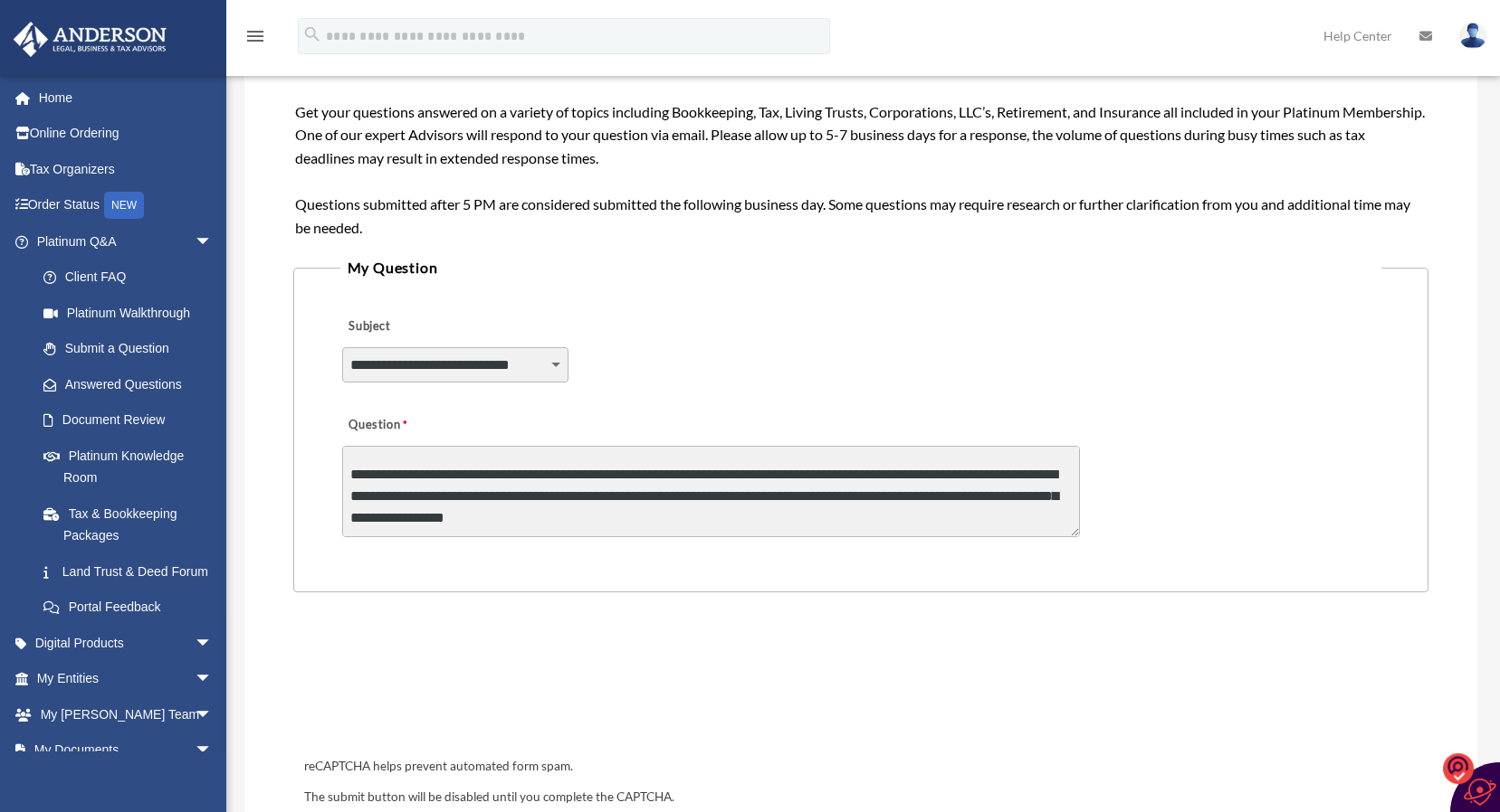
scroll to position [386, 0]
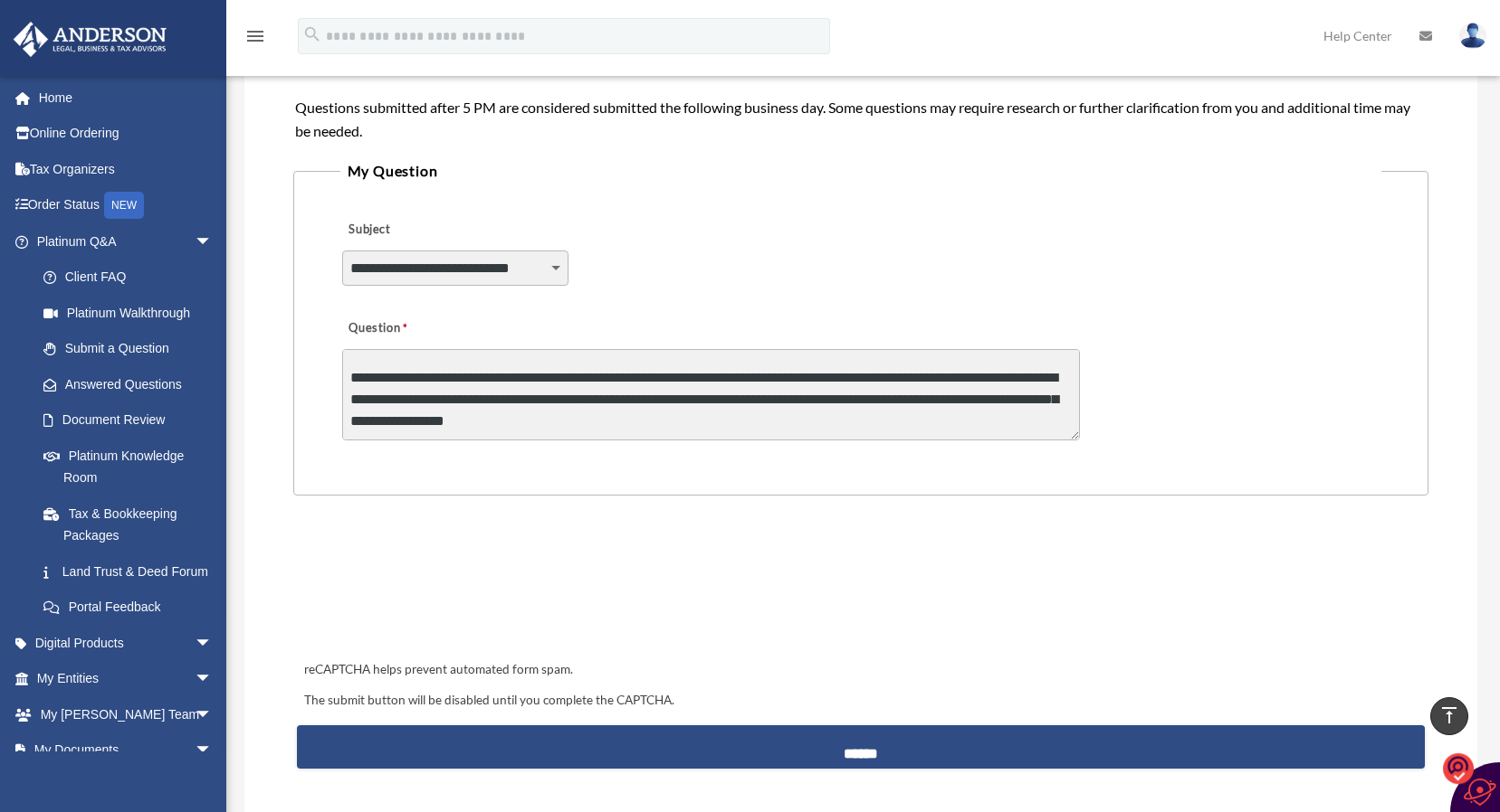
type textarea "**********"
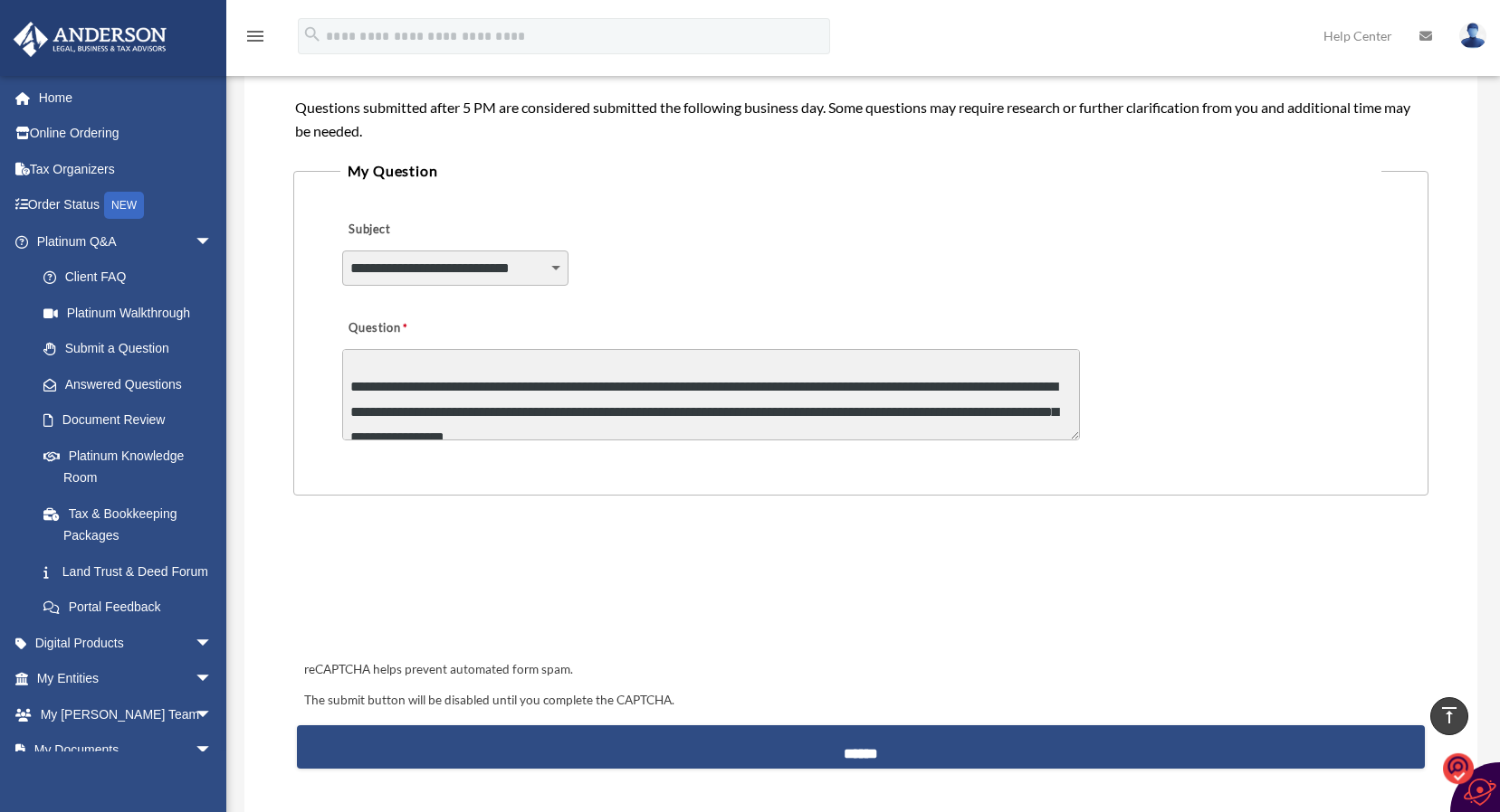
scroll to position [217, 0]
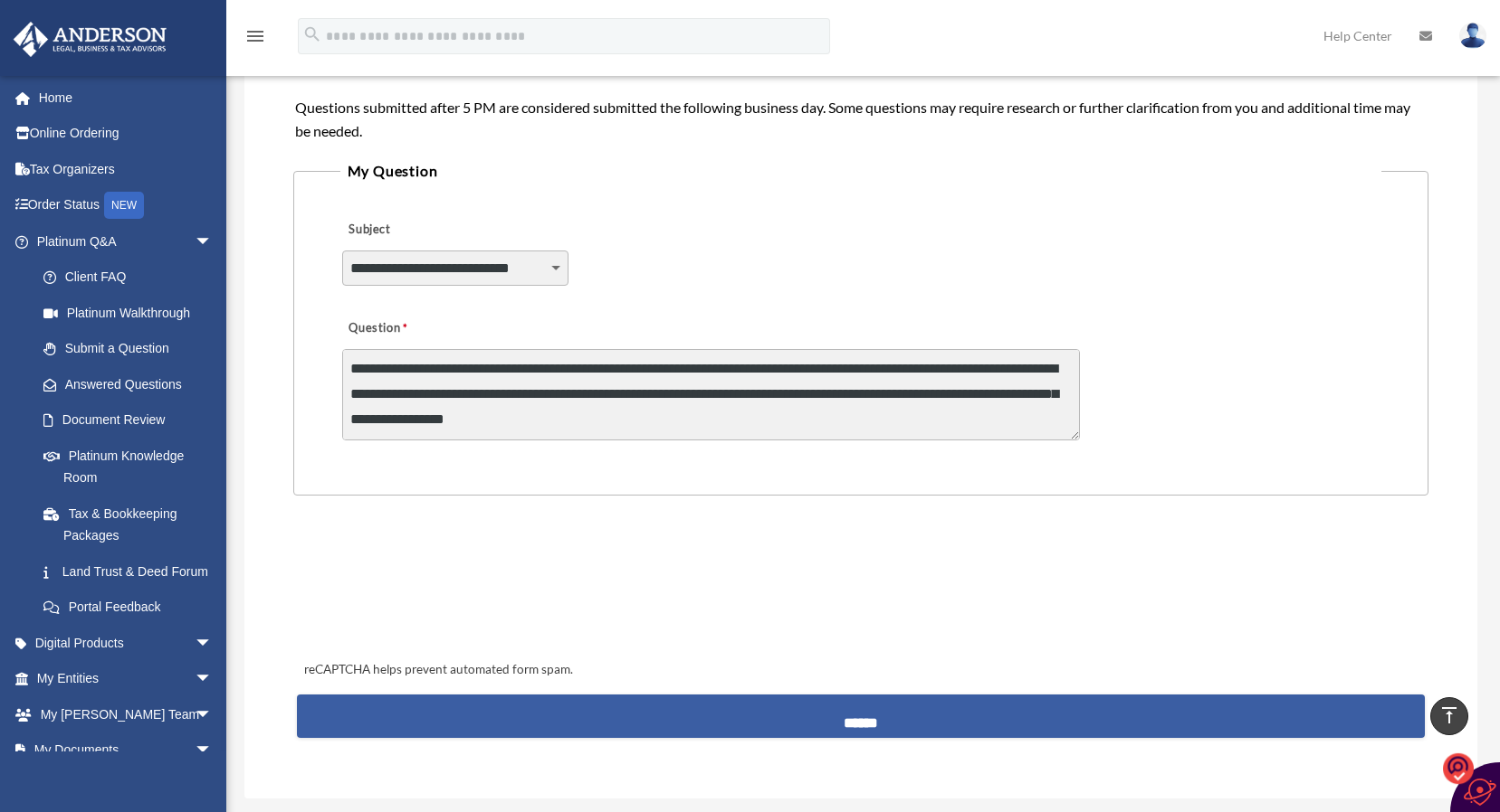
click at [846, 710] on input "******" at bounding box center [860, 716] width 1127 height 43
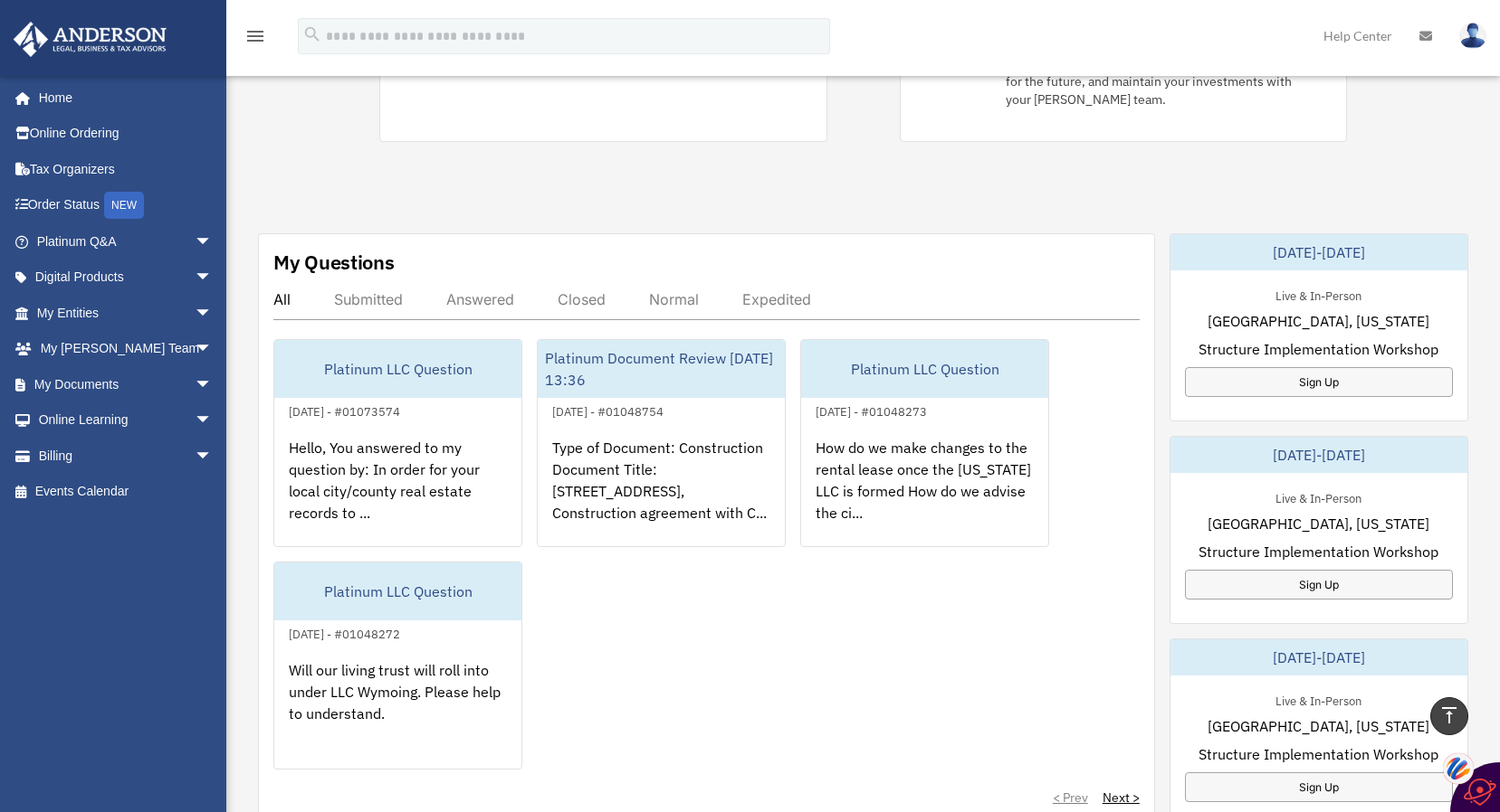
scroll to position [579, 0]
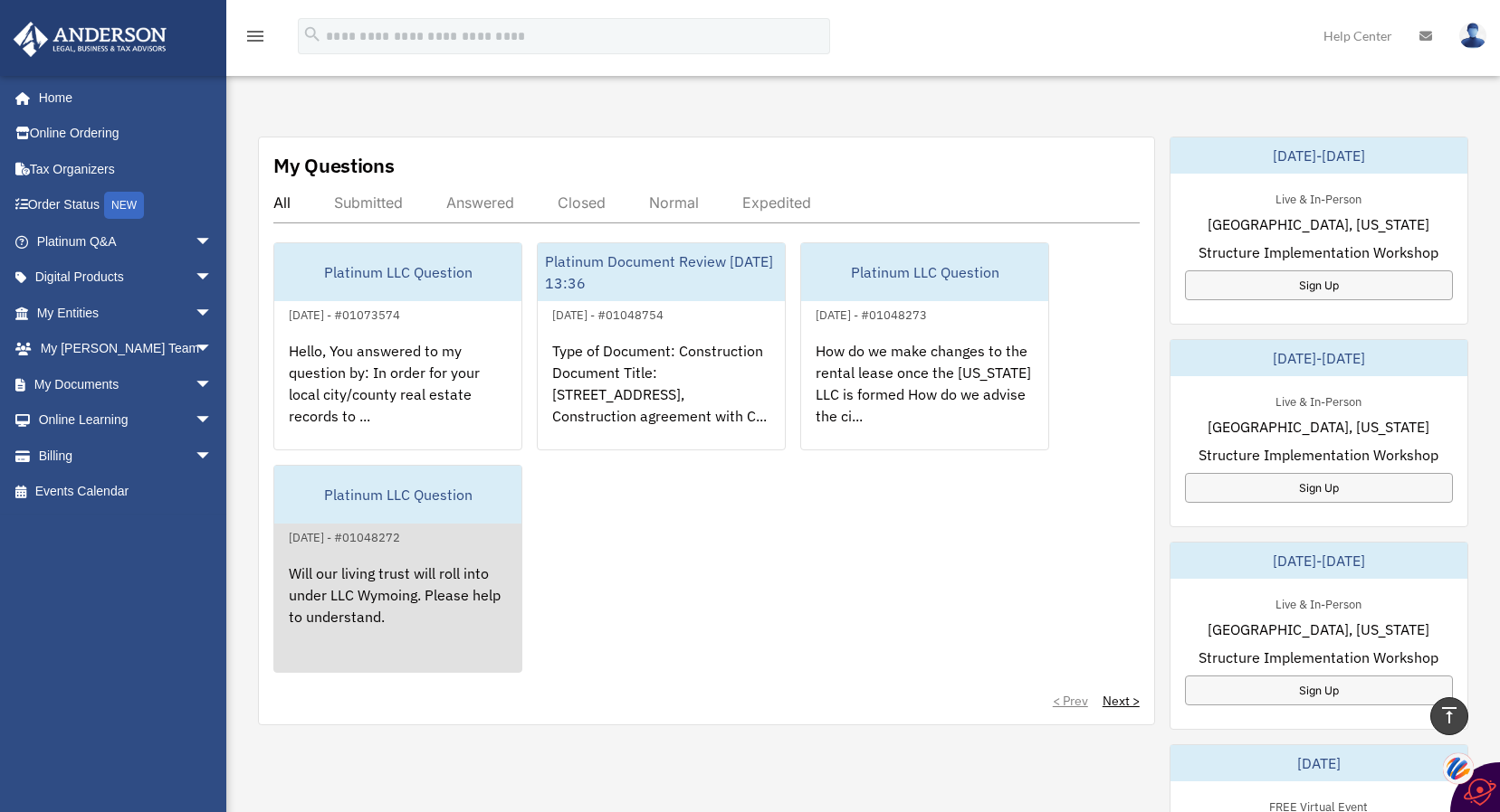
click at [457, 592] on div "Will our living trust will roll into under LLC Wymoing. Please help to understa…" at bounding box center [397, 619] width 247 height 142
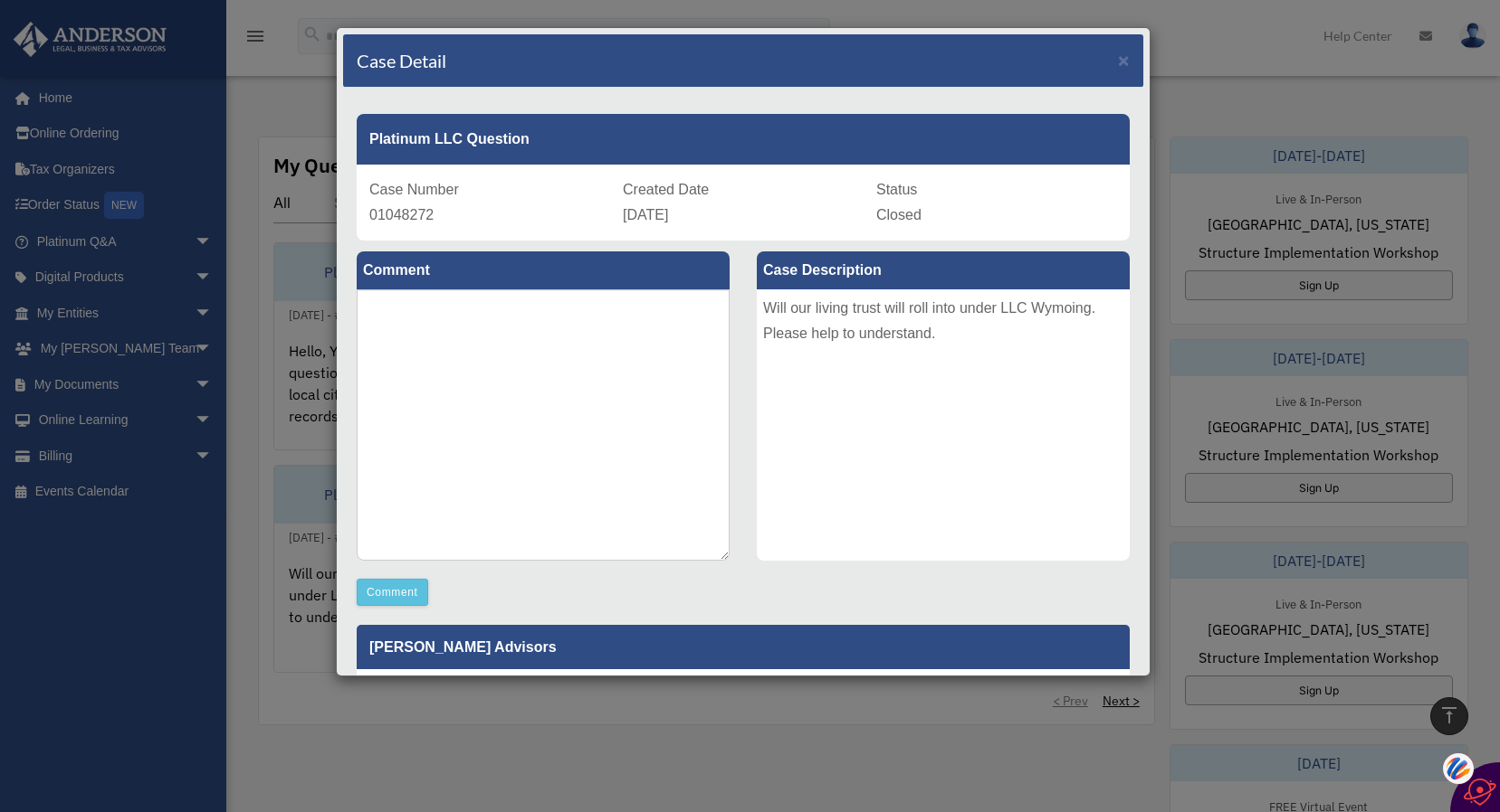
scroll to position [482, 0]
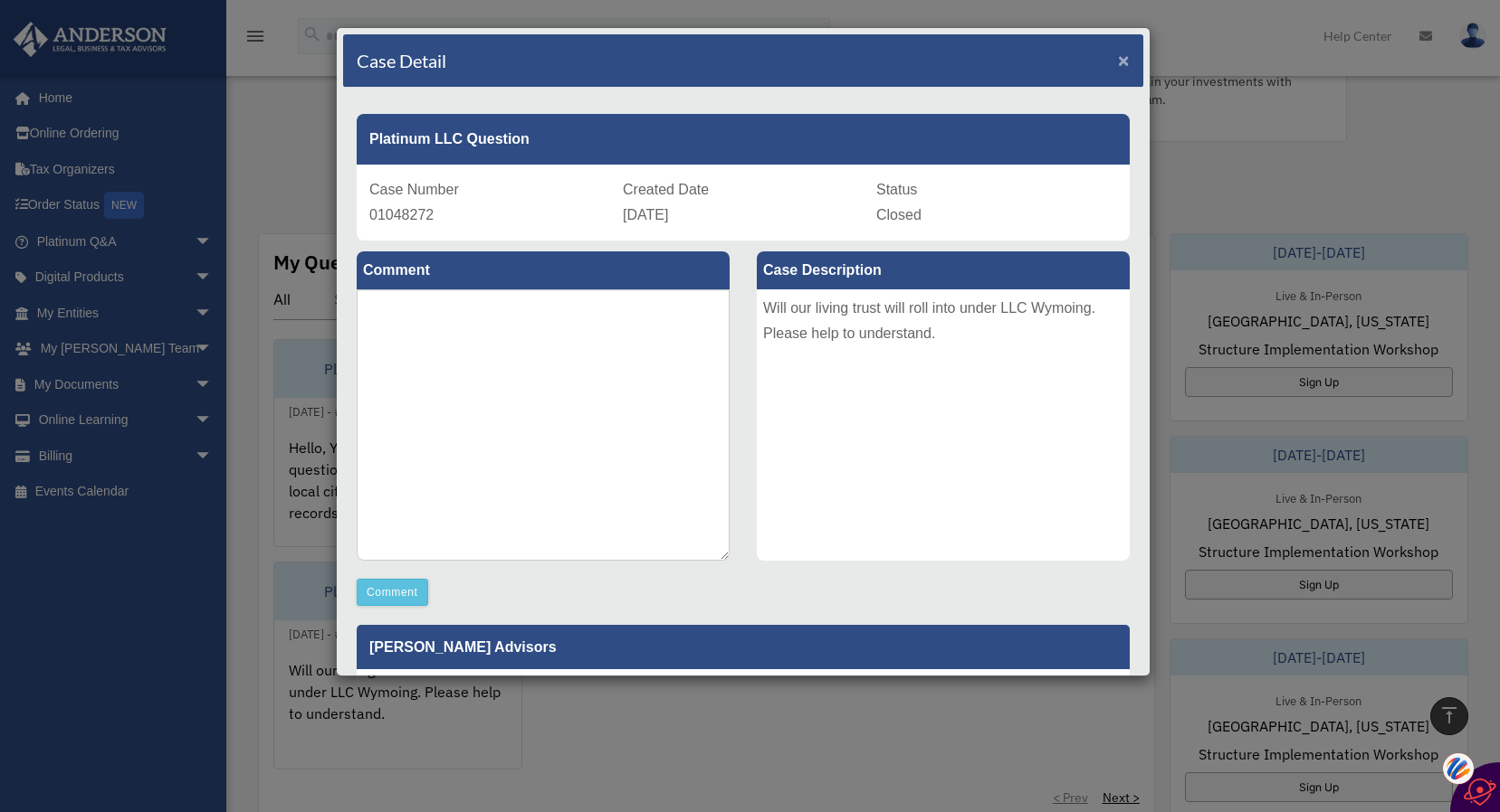
click at [1118, 58] on span "×" at bounding box center [1124, 60] width 12 height 20
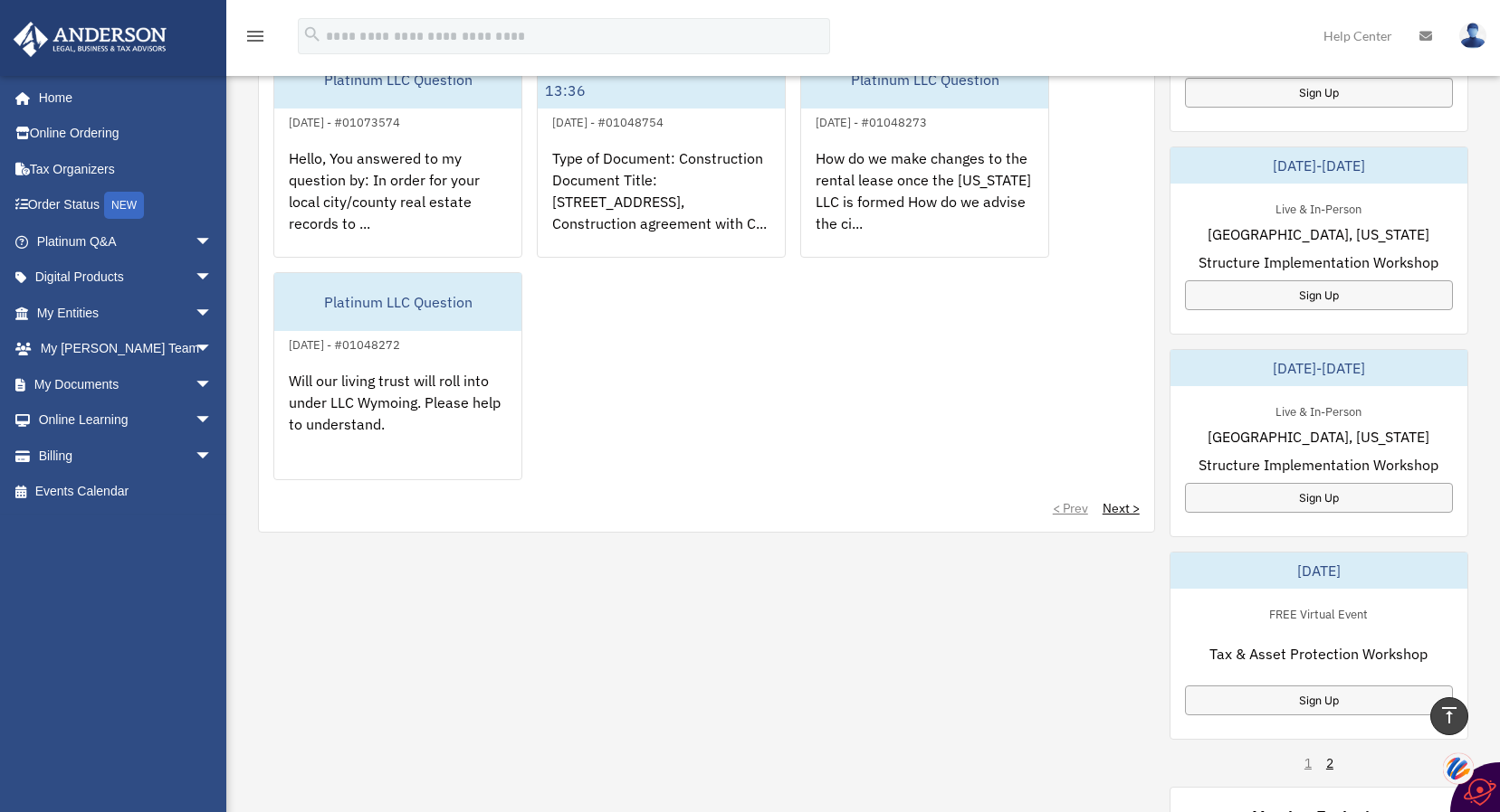
scroll to position [675, 0]
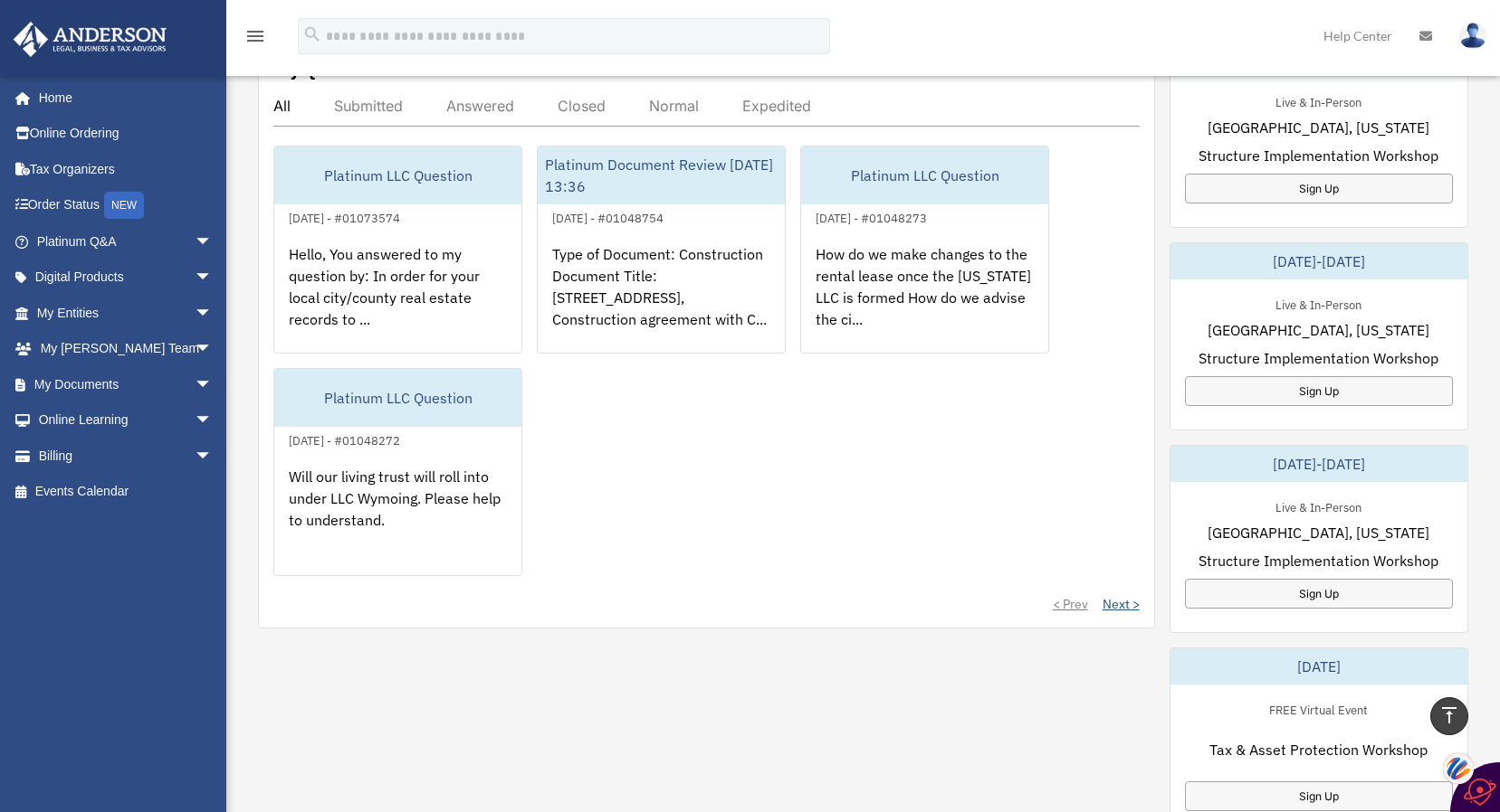
click at [1114, 604] on link "Next >" at bounding box center [1121, 604] width 37 height 19
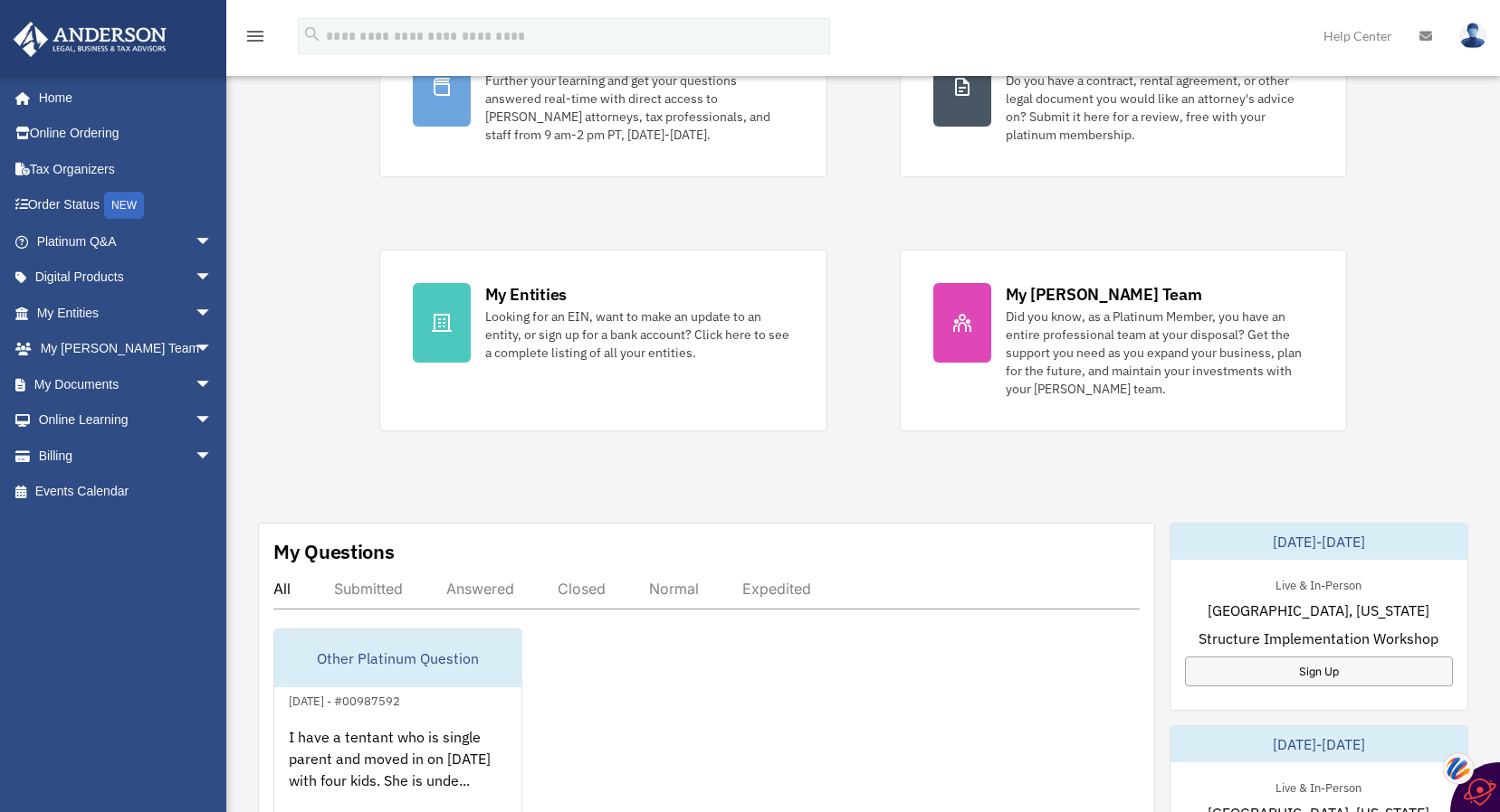
scroll to position [482, 0]
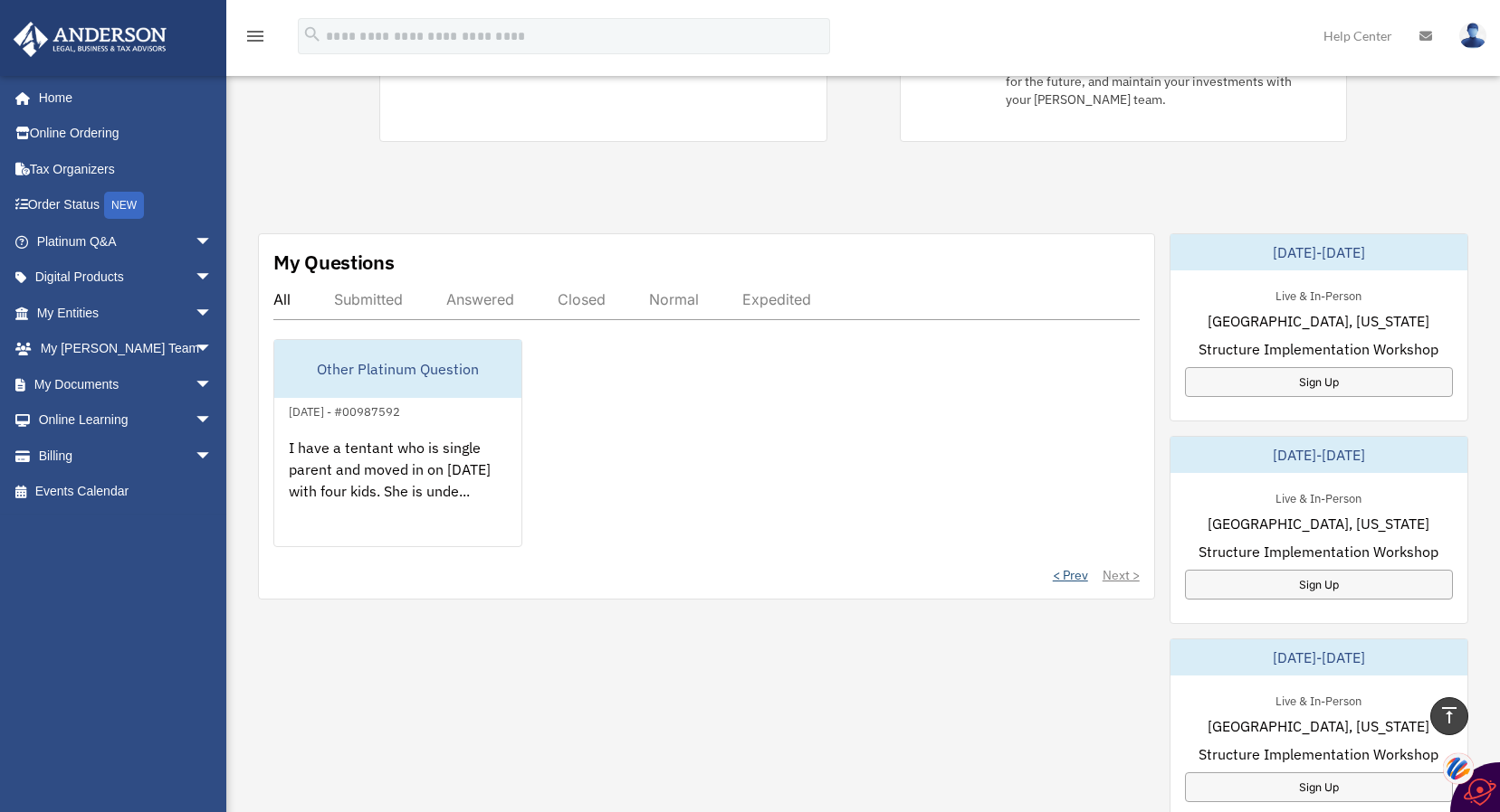
click at [1062, 566] on link "< Prev" at bounding box center [1070, 575] width 35 height 19
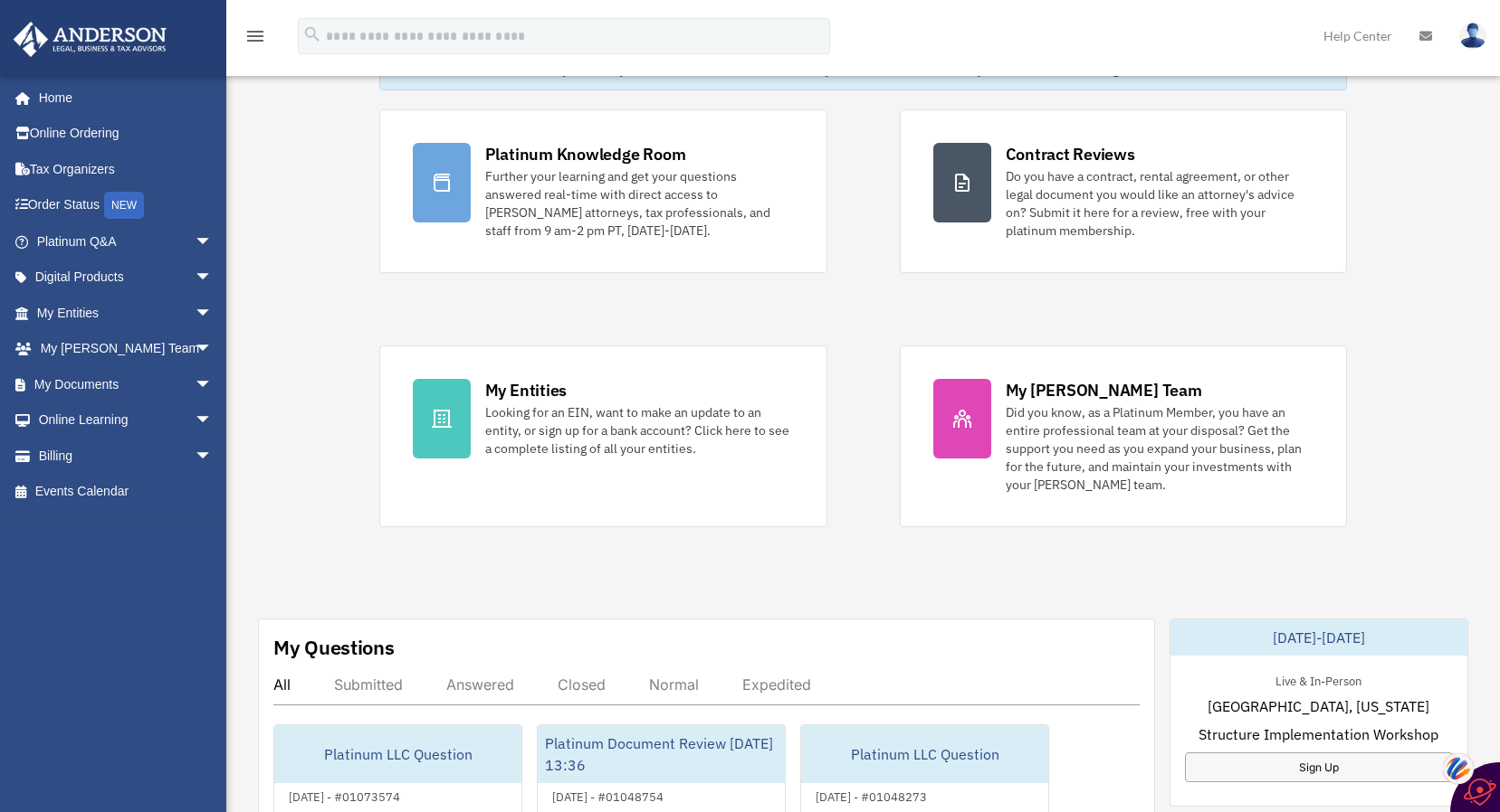
scroll to position [0, 0]
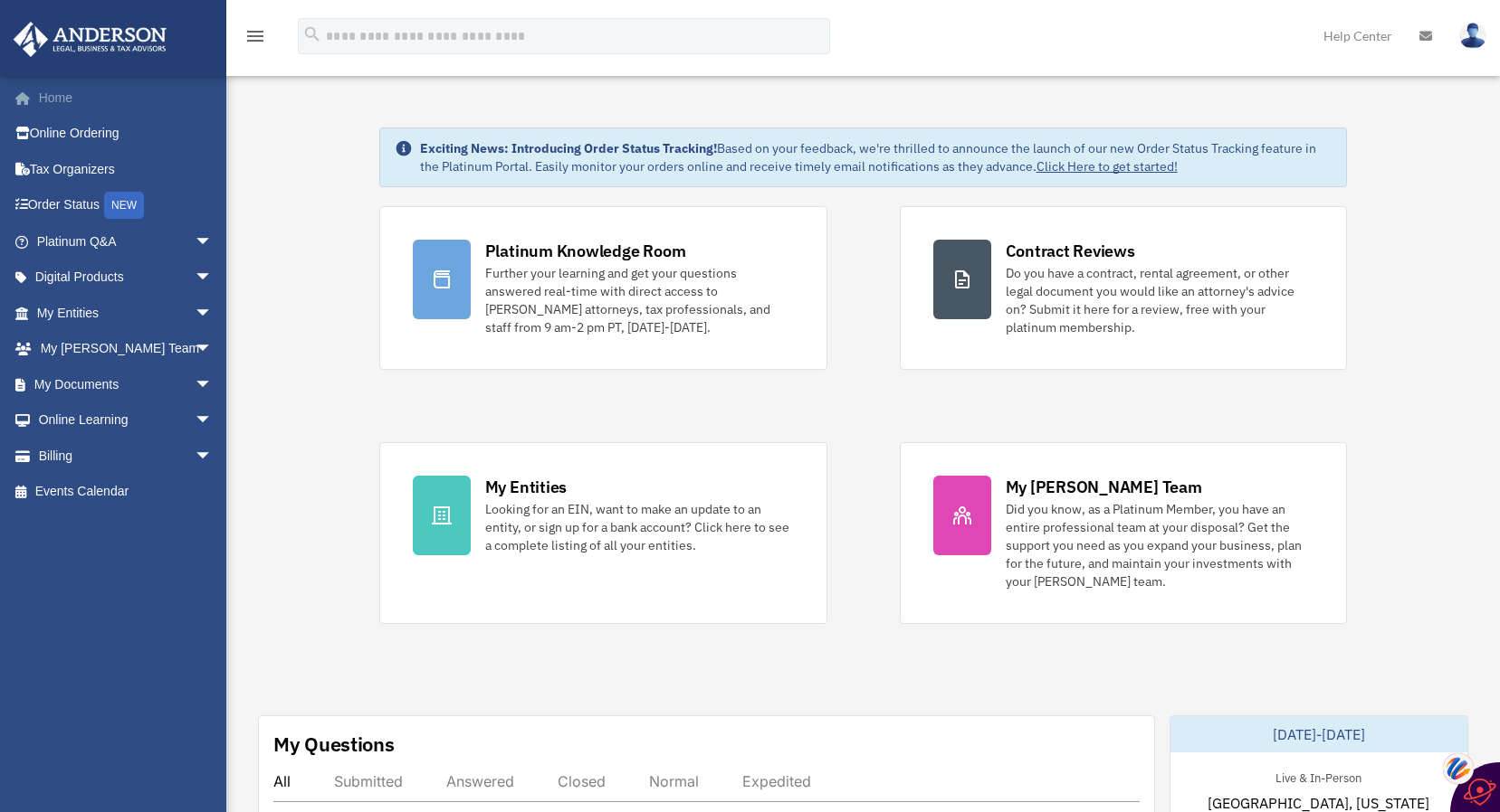
click at [25, 94] on span at bounding box center [32, 99] width 14 height 13
click at [1425, 39] on icon at bounding box center [1425, 36] width 13 height 13
